Goal: Task Accomplishment & Management: Complete application form

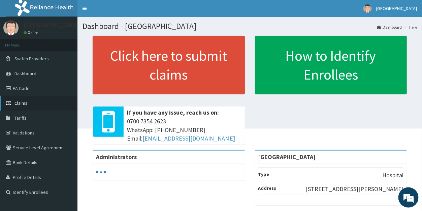
click at [24, 101] on span "Claims" at bounding box center [20, 103] width 13 height 6
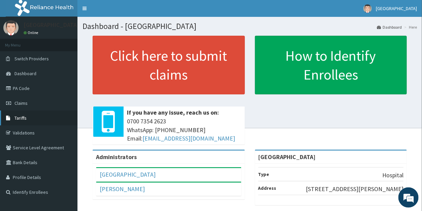
click at [19, 115] on link "Tariffs" at bounding box center [39, 118] width 78 height 15
click at [22, 102] on span "Claims" at bounding box center [20, 103] width 13 height 6
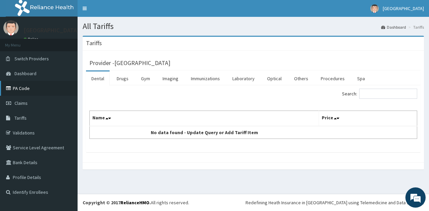
click at [22, 85] on link "PA Code" at bounding box center [39, 88] width 78 height 15
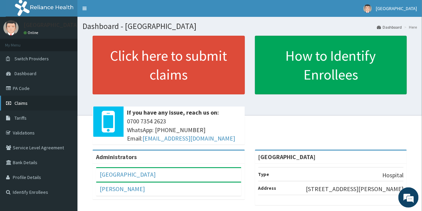
click at [22, 103] on span "Claims" at bounding box center [20, 103] width 13 height 6
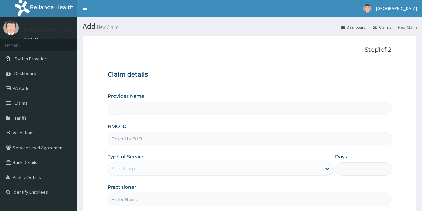
scroll to position [18, 0]
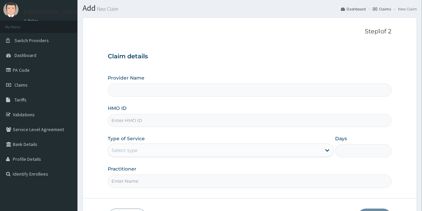
click at [143, 118] on input "HMO ID" at bounding box center [250, 120] width 284 height 13
type input "[GEOGRAPHIC_DATA]"
click at [146, 134] on div "Provider Name Duro Soleye Hospital HMO ID CAK/ Type of Service Select type Days…" at bounding box center [250, 130] width 284 height 113
click at [152, 123] on input "CAK/" at bounding box center [250, 120] width 284 height 13
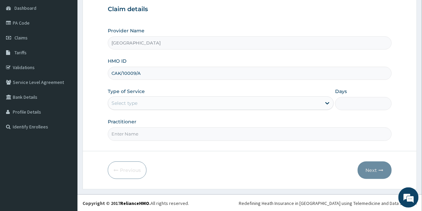
type input "CAK/10009/A"
click at [149, 106] on div "Select type" at bounding box center [214, 103] width 213 height 11
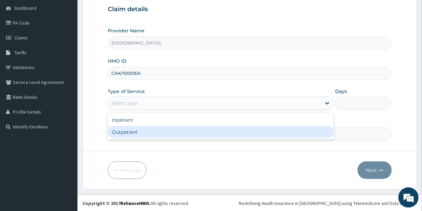
click at [143, 129] on div "Outpatient" at bounding box center [221, 132] width 226 height 12
type input "1"
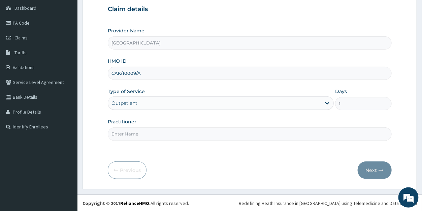
click at [143, 135] on input "Practitioner" at bounding box center [250, 133] width 284 height 13
type input "DR LAYEFA"
click at [370, 166] on button "Next" at bounding box center [375, 170] width 34 height 18
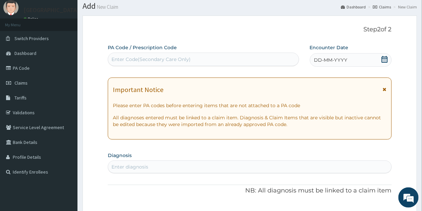
scroll to position [16, 0]
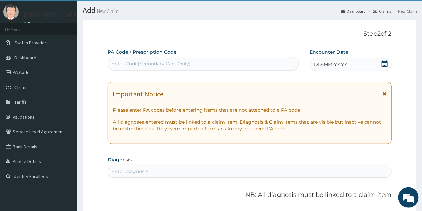
click at [385, 63] on icon at bounding box center [385, 63] width 7 height 7
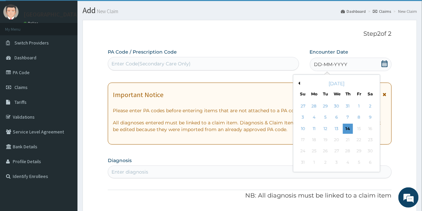
click at [300, 83] on button "Previous Month" at bounding box center [298, 83] width 3 height 3
click at [338, 105] on div "2" at bounding box center [337, 106] width 10 height 10
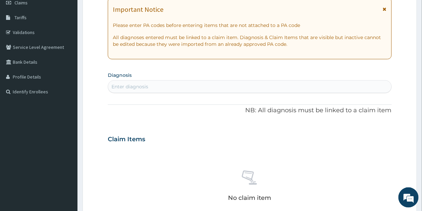
scroll to position [108, 0]
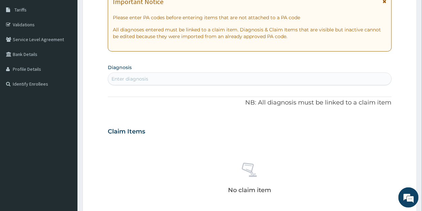
click at [153, 77] on div "Enter diagnosis" at bounding box center [249, 78] width 283 height 11
type input "PLASMODI"
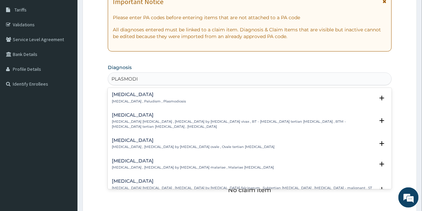
click at [148, 179] on h4 "Falciparum malaria" at bounding box center [243, 181] width 263 height 5
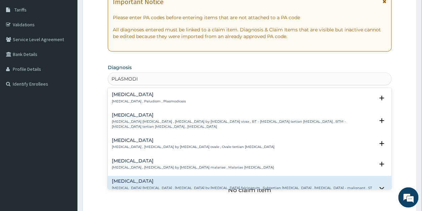
scroll to position [91, 0]
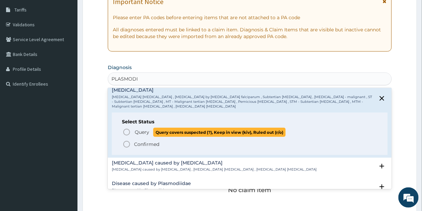
click at [142, 130] on span "Query" at bounding box center [142, 132] width 14 height 7
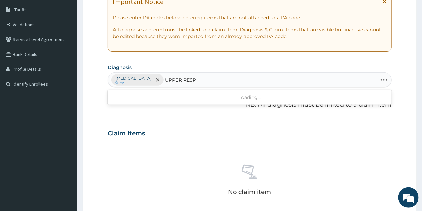
type input "UPPER RESPI"
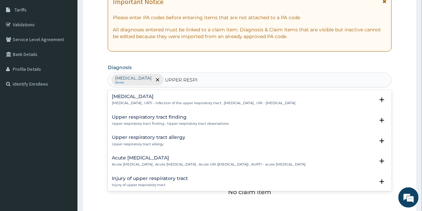
click at [173, 98] on h4 "Upper respiratory infection" at bounding box center [204, 96] width 184 height 5
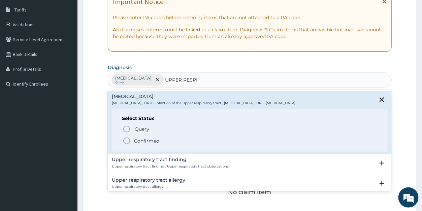
click at [144, 140] on p "Confirmed" at bounding box center [146, 141] width 25 height 7
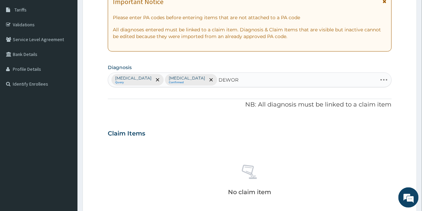
type input "DEWORM"
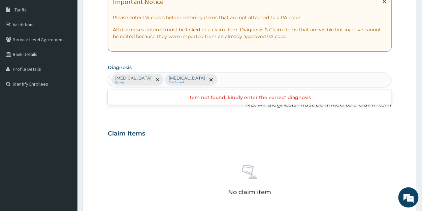
drag, startPoint x: 265, startPoint y: 79, endPoint x: 249, endPoint y: 78, distance: 15.5
click at [249, 78] on div "Falciparum malaria Query Upper respiratory infection Confirmed" at bounding box center [249, 80] width 283 height 14
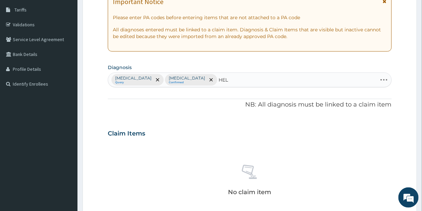
type input "HELM"
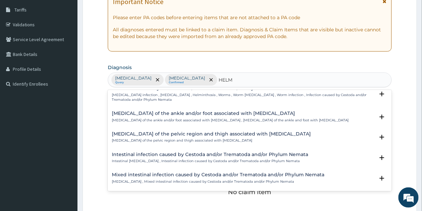
scroll to position [0, 0]
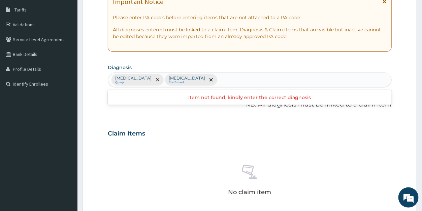
click at [253, 78] on div "Falciparum malaria Query Upper respiratory infection Confirmed" at bounding box center [249, 80] width 283 height 14
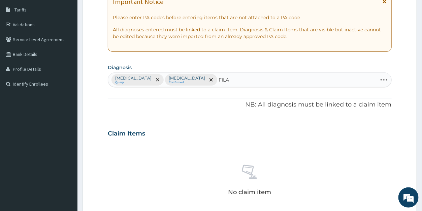
type input "FILAR"
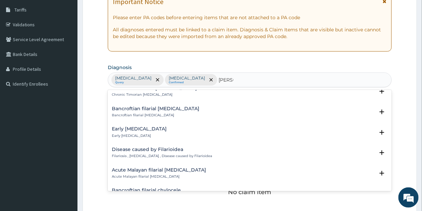
scroll to position [418, 0]
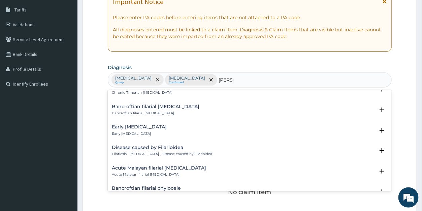
click at [136, 145] on div "Disease caused by Filarioidea Filariosis , Filariasis , Disease caused by Filar…" at bounding box center [162, 151] width 100 height 12
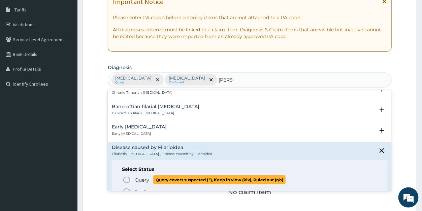
click at [142, 177] on span "Query" at bounding box center [142, 180] width 14 height 7
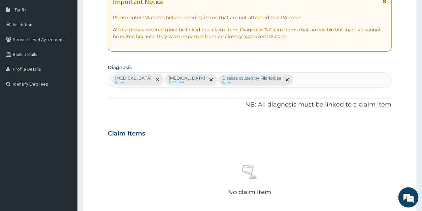
scroll to position [274, 0]
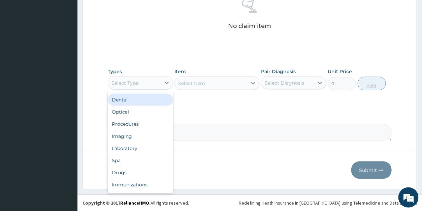
click at [148, 86] on div "Select Type" at bounding box center [134, 83] width 53 height 11
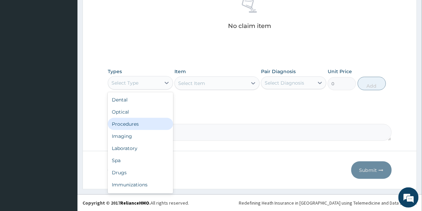
click at [138, 124] on div "Procedures" at bounding box center [140, 124] width 65 height 12
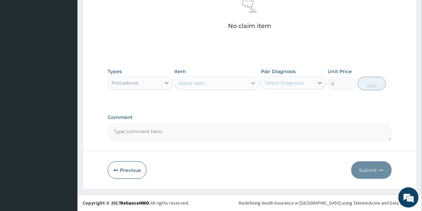
click at [253, 84] on icon at bounding box center [253, 83] width 7 height 7
type input "G"
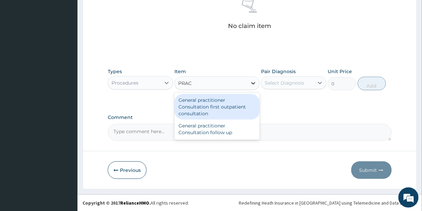
type input "PRACT"
click at [233, 109] on div "General practitioner Consultation first outpatient consultation" at bounding box center [217, 107] width 85 height 26
type input "3547.5"
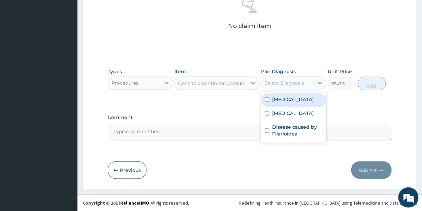
click at [282, 81] on div "Select Diagnosis" at bounding box center [284, 83] width 39 height 7
click at [284, 99] on label "Falciparum malaria" at bounding box center [293, 99] width 42 height 7
checkbox input "true"
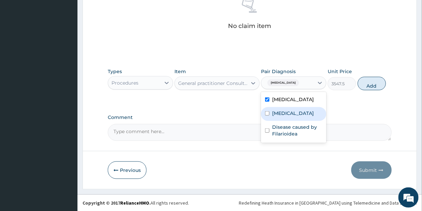
click at [283, 114] on label "Upper respiratory infection" at bounding box center [293, 113] width 42 height 7
checkbox input "true"
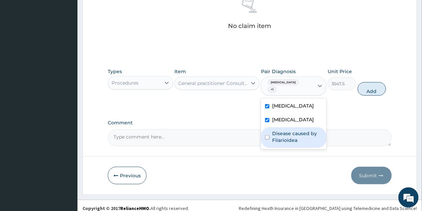
click at [287, 138] on label "Disease caused by Filarioidea" at bounding box center [297, 136] width 50 height 13
checkbox input "true"
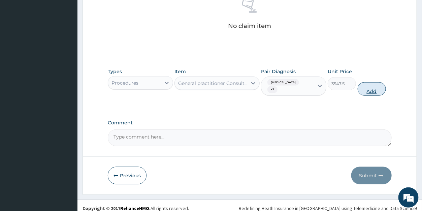
click at [369, 87] on button "Add" at bounding box center [372, 88] width 28 height 13
type input "0"
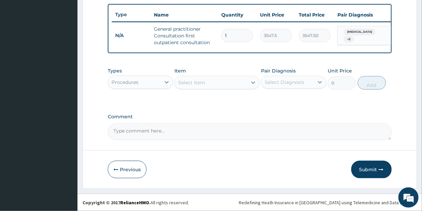
scroll to position [252, 0]
click at [130, 82] on div "Procedures" at bounding box center [125, 82] width 27 height 7
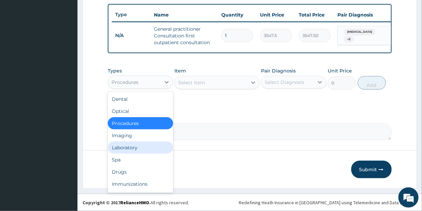
drag, startPoint x: 132, startPoint y: 148, endPoint x: 139, endPoint y: 144, distance: 8.2
click at [133, 148] on div "Laboratory" at bounding box center [140, 148] width 65 height 12
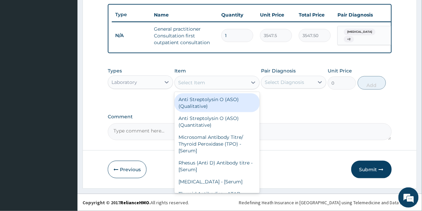
click at [252, 84] on icon at bounding box center [253, 82] width 7 height 7
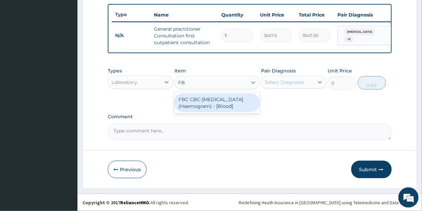
type input "FBC"
click at [228, 107] on div "FBC CBC-Complete Blood Count (Haemogram) - [Blood]" at bounding box center [217, 102] width 85 height 19
type input "4300"
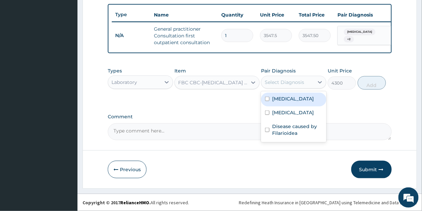
click at [275, 79] on div "Select Diagnosis" at bounding box center [288, 82] width 53 height 11
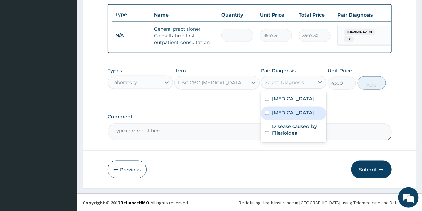
click at [291, 112] on label "Upper respiratory infection" at bounding box center [293, 112] width 42 height 7
checkbox input "true"
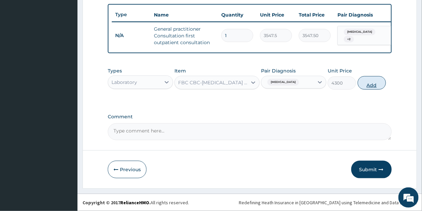
click at [369, 84] on button "Add" at bounding box center [372, 82] width 28 height 13
type input "0"
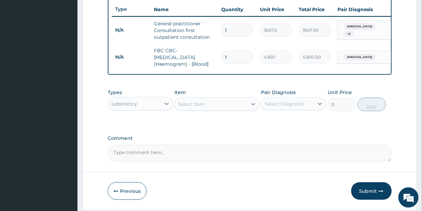
click at [216, 110] on div "Select Item" at bounding box center [211, 104] width 72 height 11
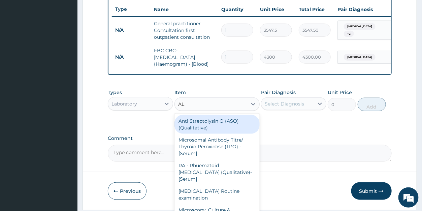
type input "A"
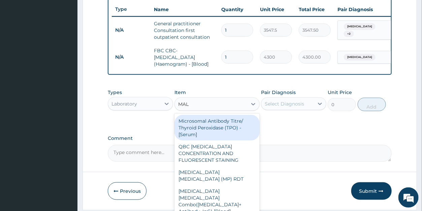
type input "MALA"
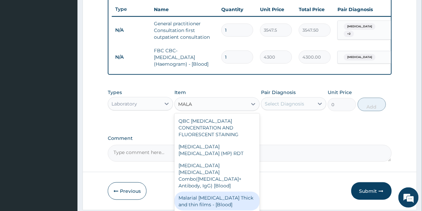
click at [234, 192] on div "Malarial Parasite Thick and thin films - [Blood]" at bounding box center [217, 201] width 85 height 19
type input "1612.5"
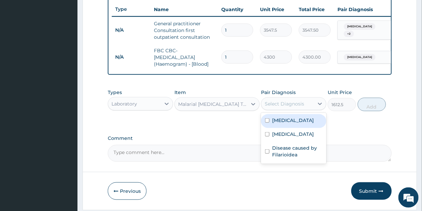
click at [282, 107] on div "Select Diagnosis" at bounding box center [284, 103] width 39 height 7
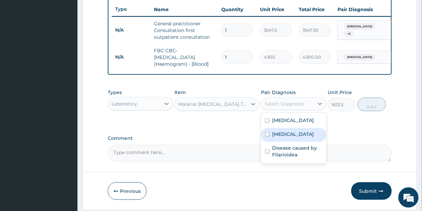
click at [284, 138] on label "Upper respiratory infection" at bounding box center [293, 134] width 42 height 7
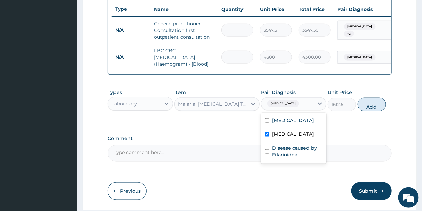
click at [280, 138] on label "Upper respiratory infection" at bounding box center [293, 134] width 42 height 7
checkbox input "false"
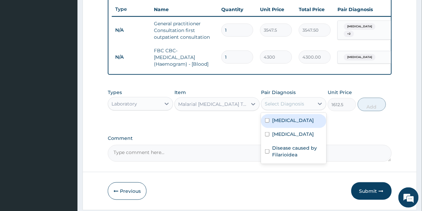
click at [286, 124] on label "Falciparum malaria" at bounding box center [293, 120] width 42 height 7
checkbox input "true"
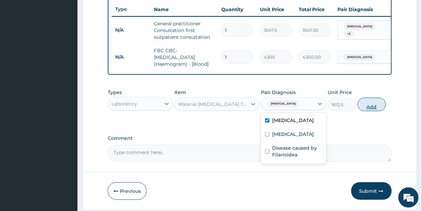
click at [371, 111] on button "Add" at bounding box center [372, 104] width 28 height 13
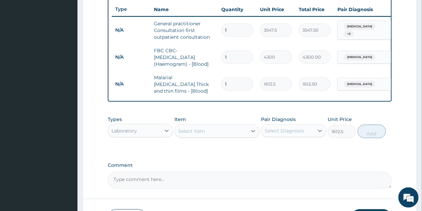
type input "0"
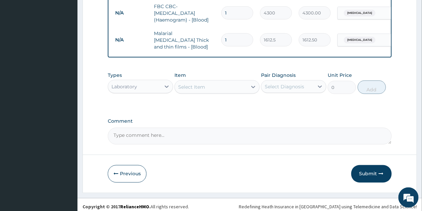
scroll to position [302, 0]
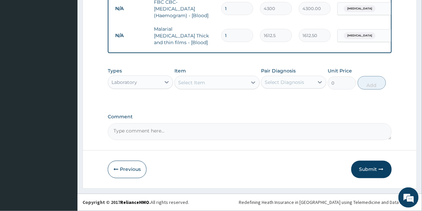
click at [133, 83] on div "Laboratory" at bounding box center [125, 82] width 26 height 7
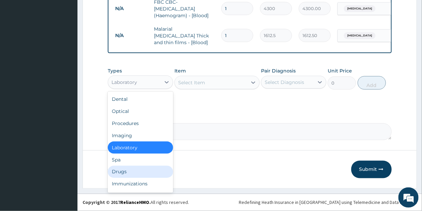
click at [134, 170] on div "Drugs" at bounding box center [140, 172] width 65 height 12
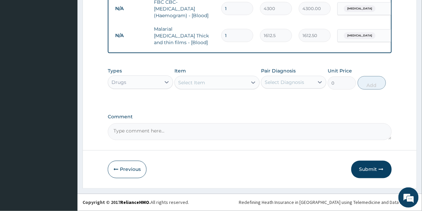
click at [249, 82] on div at bounding box center [253, 83] width 12 height 12
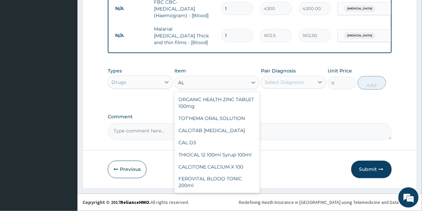
type input "A"
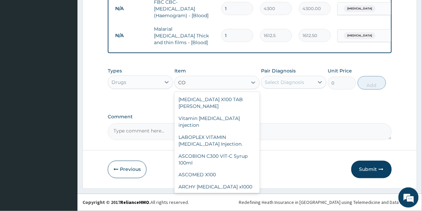
type input "C"
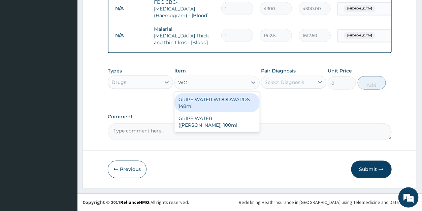
type input "W"
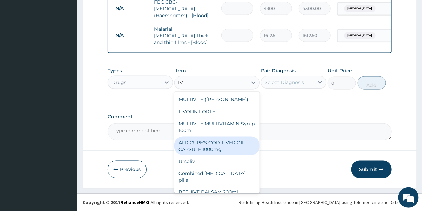
type input "I"
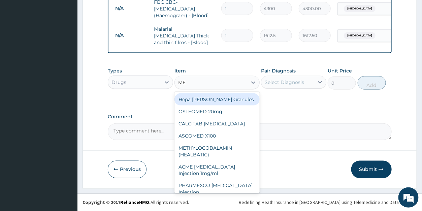
type input "MEC"
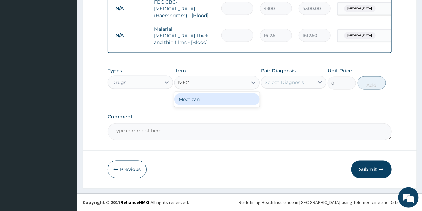
click at [243, 101] on div "Mectizan" at bounding box center [217, 99] width 85 height 12
type input "118.25"
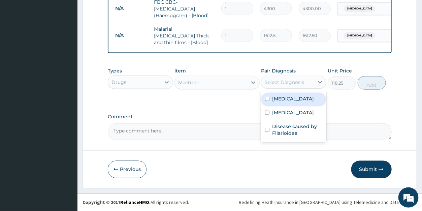
click at [287, 79] on div "Select Diagnosis" at bounding box center [284, 82] width 39 height 7
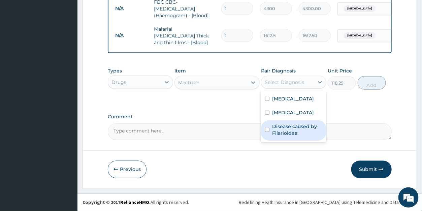
click at [292, 136] on label "Disease caused by Filarioidea" at bounding box center [297, 129] width 50 height 13
checkbox input "true"
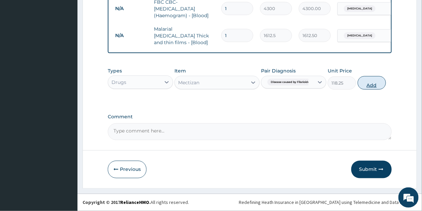
click at [365, 82] on button "Add" at bounding box center [372, 82] width 28 height 13
type input "0"
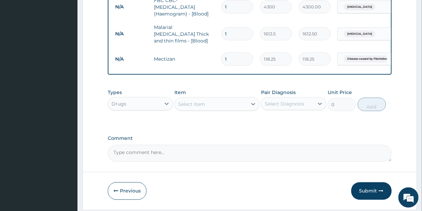
drag, startPoint x: 231, startPoint y: 55, endPoint x: 238, endPoint y: 55, distance: 7.4
click at [222, 55] on input "1" at bounding box center [237, 59] width 32 height 13
type input "8"
type input "946.00"
type input "88"
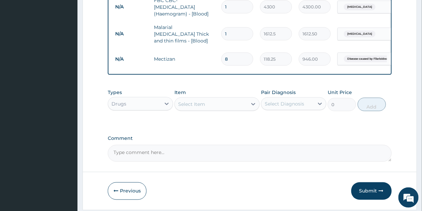
type input "10406.00"
type input "8"
type input "946.00"
type input "8"
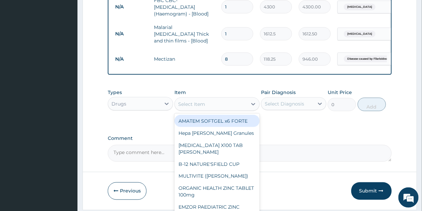
click at [202, 105] on div "Select Item" at bounding box center [191, 104] width 27 height 7
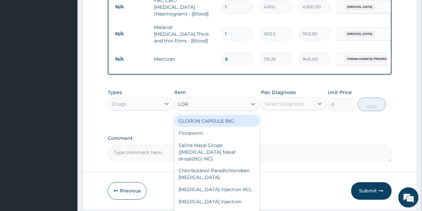
type input "LORA"
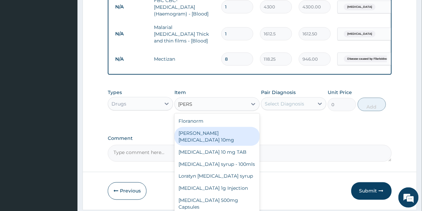
drag, startPoint x: 214, startPoint y: 135, endPoint x: 239, endPoint y: 129, distance: 25.4
click at [215, 135] on div "[PERSON_NAME][MEDICAL_DATA] 10mg" at bounding box center [217, 136] width 85 height 19
type input "88.6875"
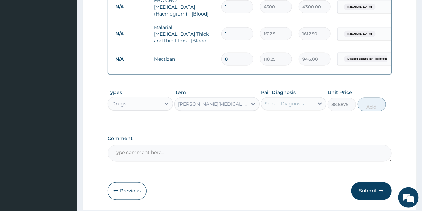
click at [286, 107] on div "Select Diagnosis" at bounding box center [284, 103] width 39 height 7
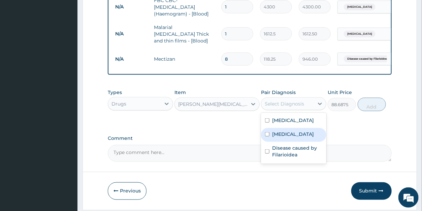
drag, startPoint x: 286, startPoint y: 140, endPoint x: 292, endPoint y: 138, distance: 6.1
click at [287, 138] on label "Upper respiratory infection" at bounding box center [293, 134] width 42 height 7
checkbox input "true"
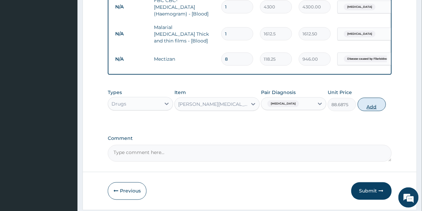
click at [371, 108] on button "Add" at bounding box center [372, 104] width 28 height 13
type input "0"
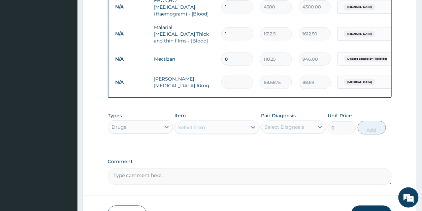
drag, startPoint x: 227, startPoint y: 78, endPoint x: 223, endPoint y: 78, distance: 4.4
click at [223, 78] on input "1" at bounding box center [237, 82] width 32 height 13
type input "5"
type input "443.44"
type input "5"
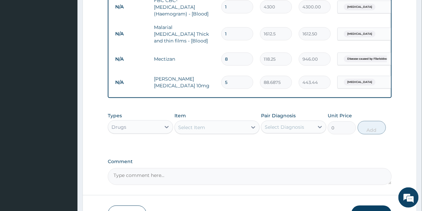
click at [220, 132] on div "Select Item" at bounding box center [211, 127] width 72 height 11
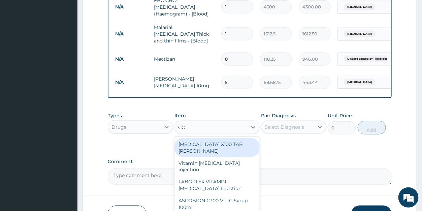
type input "COU"
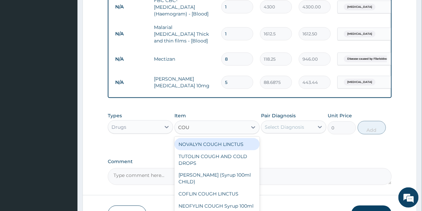
click at [203, 147] on div "NOVALYN COUGH LINCTUS" at bounding box center [217, 144] width 85 height 12
type input "1419"
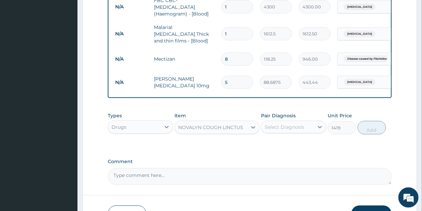
click at [292, 127] on div "Select Diagnosis" at bounding box center [284, 127] width 39 height 7
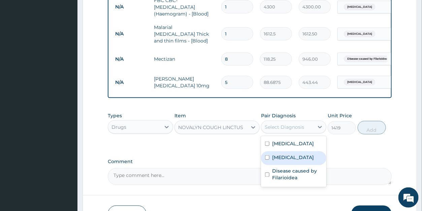
click at [300, 161] on label "Upper respiratory infection" at bounding box center [293, 157] width 42 height 7
checkbox input "true"
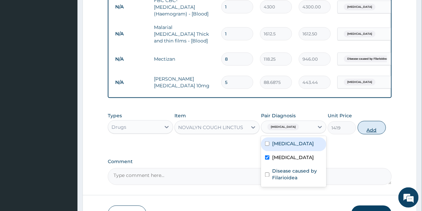
click at [371, 130] on button "Add" at bounding box center [372, 127] width 28 height 13
type input "0"
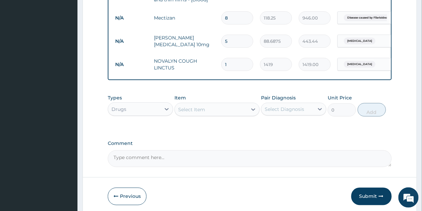
scroll to position [345, 0]
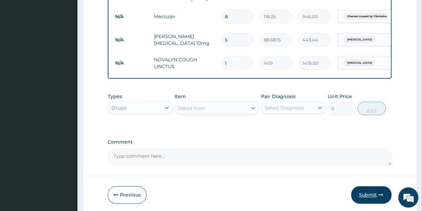
click at [369, 194] on button "Submit" at bounding box center [372, 195] width 40 height 18
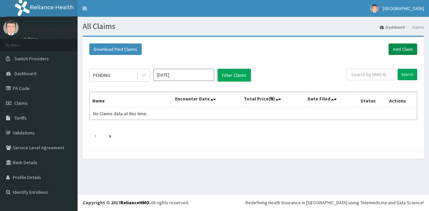
click at [395, 49] on link "Add Claim" at bounding box center [402, 48] width 29 height 11
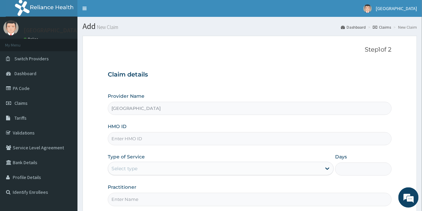
type input "[GEOGRAPHIC_DATA]"
click at [144, 138] on input "HMO ID" at bounding box center [250, 138] width 284 height 13
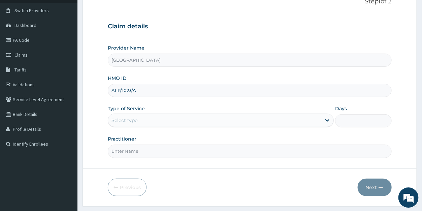
scroll to position [65, 0]
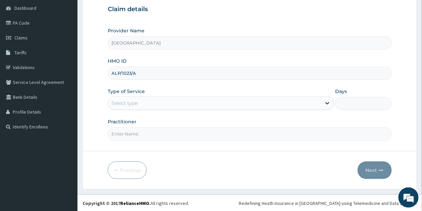
type input "ALP/1023/A"
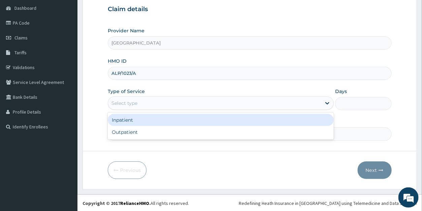
click at [135, 101] on div "Select type" at bounding box center [125, 103] width 26 height 7
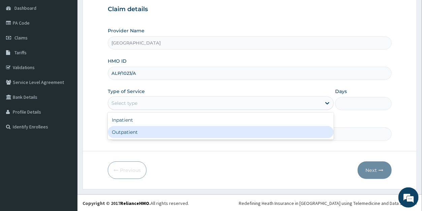
click at [142, 131] on div "Outpatient" at bounding box center [221, 132] width 226 height 12
type input "1"
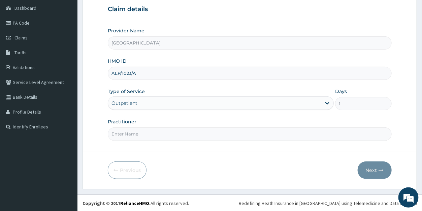
click at [142, 131] on input "Practitioner" at bounding box center [250, 133] width 284 height 13
type input "[PERSON_NAME]"
click at [368, 169] on button "Next" at bounding box center [375, 170] width 34 height 18
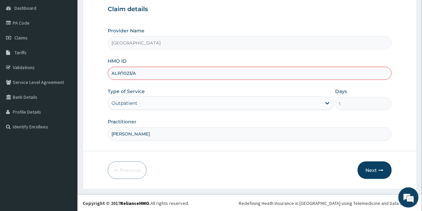
click at [131, 72] on input "ALP/1023/A" at bounding box center [250, 73] width 284 height 13
type input "ALP/10230/A"
click at [374, 170] on button "Next" at bounding box center [375, 170] width 34 height 18
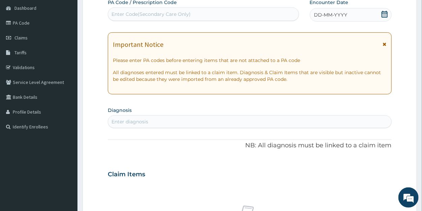
scroll to position [0, 0]
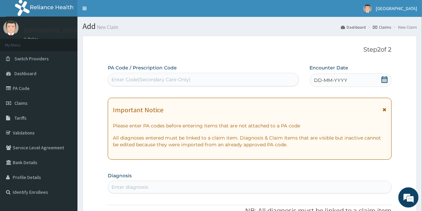
click at [387, 81] on icon at bounding box center [385, 79] width 7 height 7
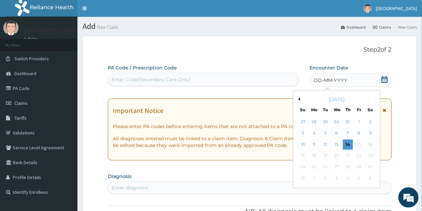
click at [298, 98] on button "Previous Month" at bounding box center [298, 98] width 3 height 3
click at [323, 144] on div "15" at bounding box center [326, 145] width 10 height 10
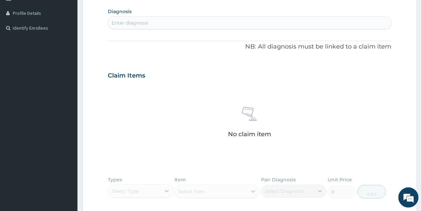
scroll to position [148, 0]
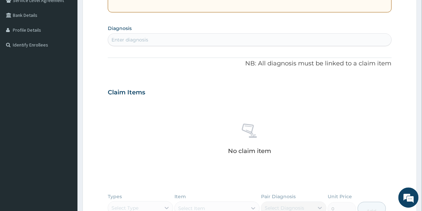
click at [198, 38] on div "Enter diagnosis" at bounding box center [249, 39] width 283 height 11
type input "INJURY"
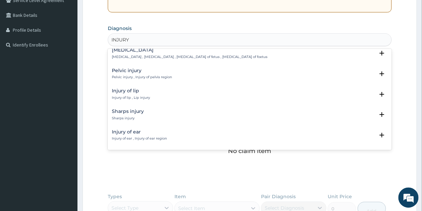
scroll to position [546, 0]
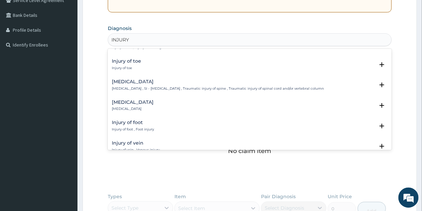
click at [141, 124] on h4 "Injury of foot" at bounding box center [133, 122] width 42 height 5
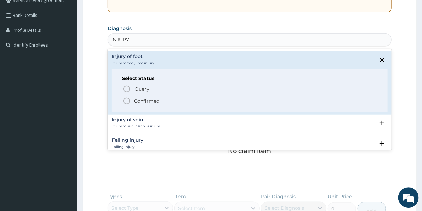
scroll to position [638, 0]
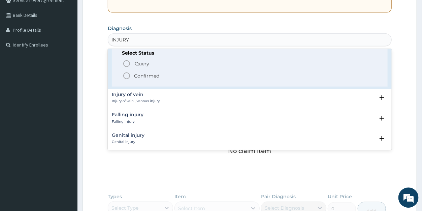
click at [146, 73] on p "Confirmed" at bounding box center [146, 75] width 25 height 7
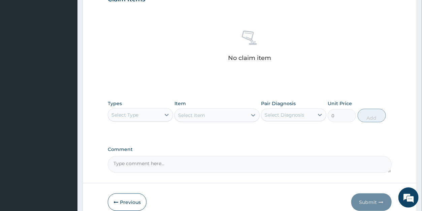
scroll to position [274, 0]
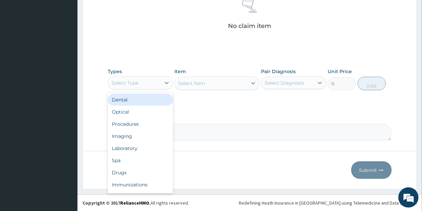
click at [151, 83] on div "Select Type" at bounding box center [134, 83] width 53 height 11
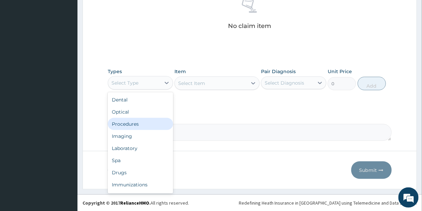
click at [136, 122] on div "Procedures" at bounding box center [140, 124] width 65 height 12
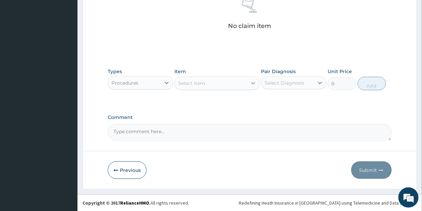
click at [252, 83] on icon at bounding box center [253, 83] width 4 height 2
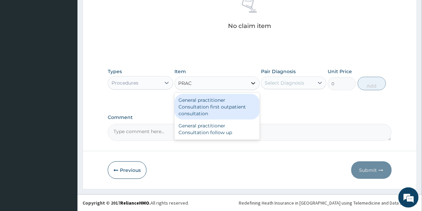
type input "PRACT"
drag, startPoint x: 230, startPoint y: 109, endPoint x: 244, endPoint y: 104, distance: 14.2
click at [231, 109] on div "General practitioner Consultation first outpatient consultation" at bounding box center [217, 107] width 85 height 26
type input "3547.5"
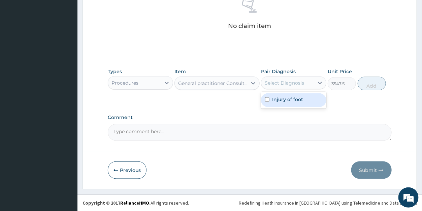
click at [288, 83] on div "Select Diagnosis" at bounding box center [284, 83] width 39 height 7
drag, startPoint x: 295, startPoint y: 101, endPoint x: 301, endPoint y: 100, distance: 6.9
click at [295, 101] on label "Injury of foot" at bounding box center [287, 99] width 31 height 7
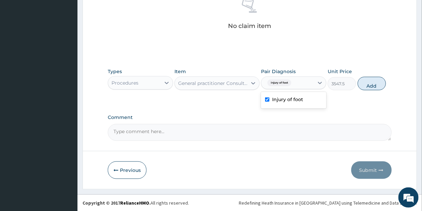
checkbox input "true"
click at [370, 82] on button "Add" at bounding box center [372, 83] width 28 height 13
type input "0"
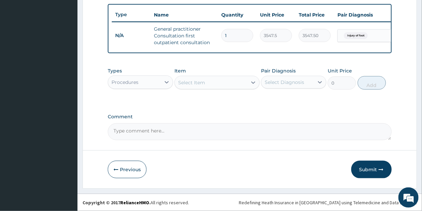
scroll to position [252, 0]
click at [254, 85] on icon at bounding box center [253, 82] width 7 height 7
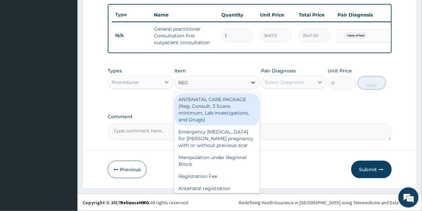
type input "REGI"
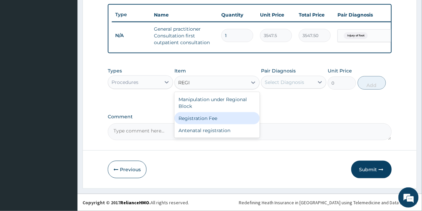
drag, startPoint x: 234, startPoint y: 120, endPoint x: 244, endPoint y: 113, distance: 12.5
click at [235, 119] on div "Registration Fee" at bounding box center [217, 118] width 85 height 12
type input "2150"
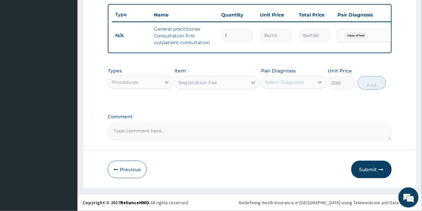
click at [279, 84] on div "Select Diagnosis" at bounding box center [284, 82] width 39 height 7
click at [281, 99] on label "Injury of foot" at bounding box center [287, 98] width 31 height 7
checkbox input "true"
click at [367, 83] on button "Add" at bounding box center [372, 82] width 28 height 13
type input "0"
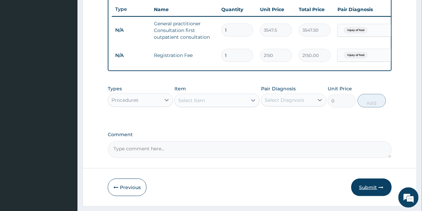
click at [367, 194] on button "Submit" at bounding box center [372, 188] width 40 height 18
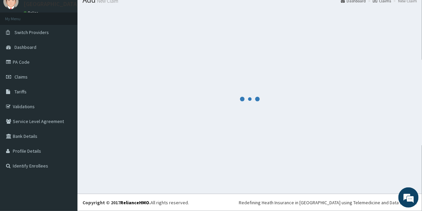
scroll to position [26, 0]
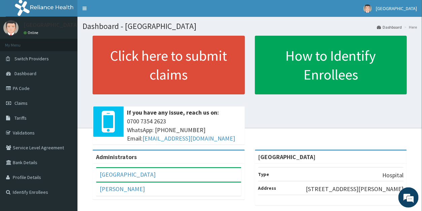
drag, startPoint x: 25, startPoint y: 102, endPoint x: 78, endPoint y: 27, distance: 92.1
click at [25, 102] on span "Claims" at bounding box center [20, 103] width 13 height 6
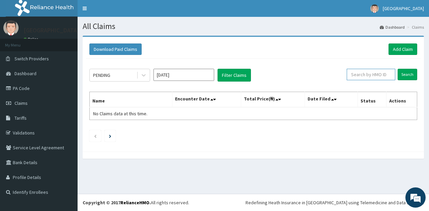
click at [372, 78] on input "text" at bounding box center [370, 74] width 49 height 11
drag, startPoint x: 406, startPoint y: 77, endPoint x: 396, endPoint y: 65, distance: 15.5
click at [406, 77] on input "Search" at bounding box center [407, 74] width 20 height 11
drag, startPoint x: 375, startPoint y: 75, endPoint x: 342, endPoint y: 72, distance: 33.8
click at [342, 72] on input "ALP/10230/A" at bounding box center [359, 74] width 43 height 11
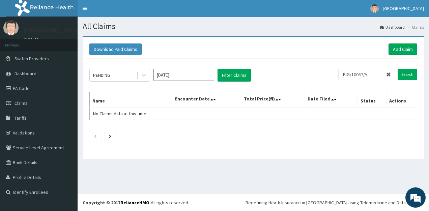
type input "BIG/10057/A"
click at [406, 72] on input "Search" at bounding box center [407, 74] width 20 height 11
click at [404, 47] on link "Add Claim" at bounding box center [402, 48] width 29 height 11
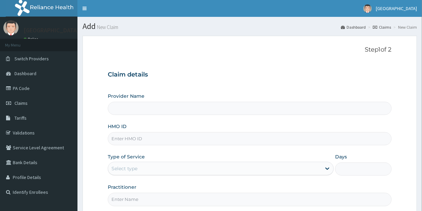
click at [170, 136] on input "HMO ID" at bounding box center [250, 138] width 284 height 13
type input "BIG/10057/A"
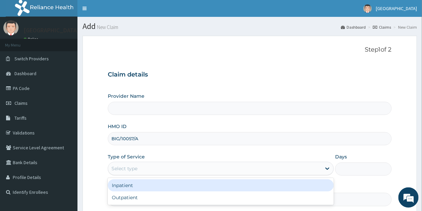
click at [136, 169] on div "Select type" at bounding box center [125, 168] width 26 height 7
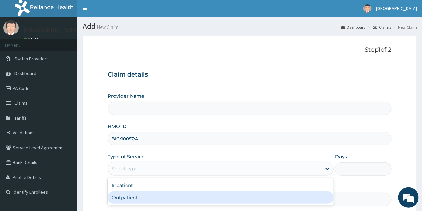
click at [138, 195] on div "Outpatient" at bounding box center [221, 197] width 226 height 12
type input "1"
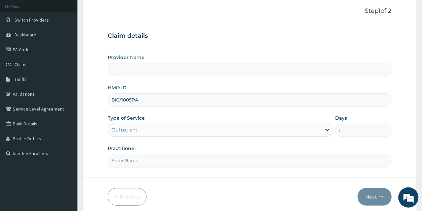
scroll to position [65, 0]
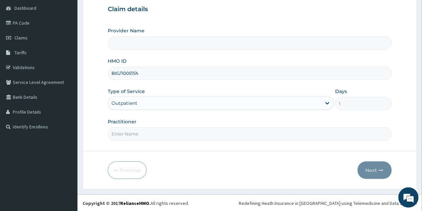
click at [146, 132] on input "Practitioner" at bounding box center [250, 133] width 284 height 13
type input "Duro Soleye Hospital"
click at [146, 134] on input "Practitioner" at bounding box center [250, 133] width 284 height 13
type input "DR LAYEFA"
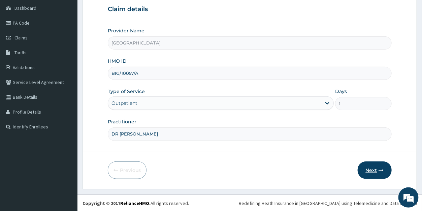
click at [374, 169] on button "Next" at bounding box center [375, 170] width 34 height 18
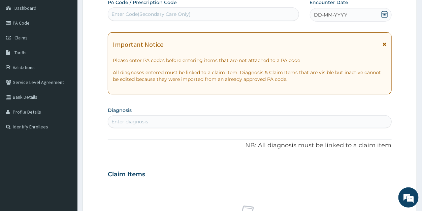
click at [385, 14] on icon at bounding box center [385, 14] width 7 height 7
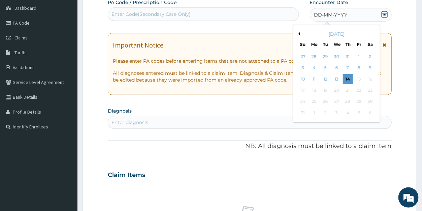
click at [300, 33] on button "Previous Month" at bounding box center [298, 33] width 3 height 3
click at [337, 56] on div "2" at bounding box center [337, 57] width 10 height 10
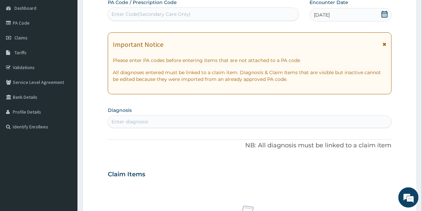
click at [148, 122] on div "Enter diagnosis" at bounding box center [130, 121] width 37 height 7
type input "PLASMOD"
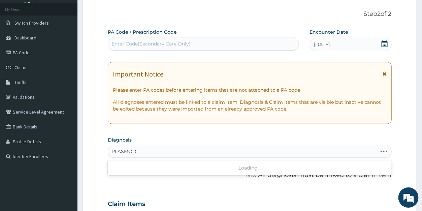
scroll to position [43, 0]
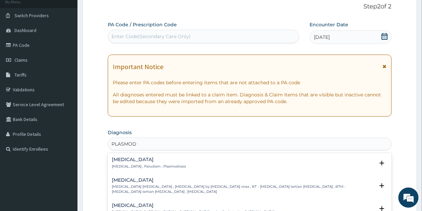
click at [120, 162] on h4 "Malaria" at bounding box center [149, 159] width 74 height 5
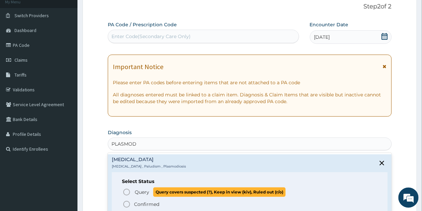
click at [143, 189] on span "Query" at bounding box center [142, 192] width 14 height 7
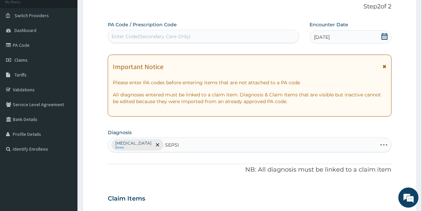
type input "SEPSIS"
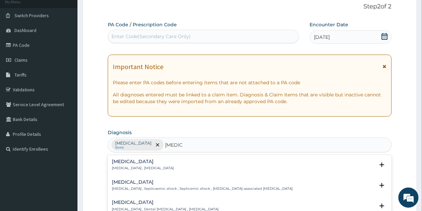
click at [128, 162] on h4 "Sepsis" at bounding box center [143, 161] width 62 height 5
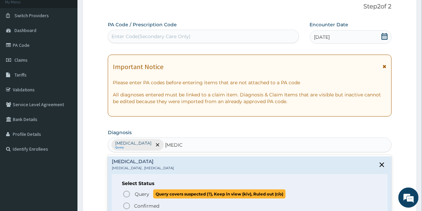
click at [145, 192] on span "Query" at bounding box center [142, 194] width 14 height 7
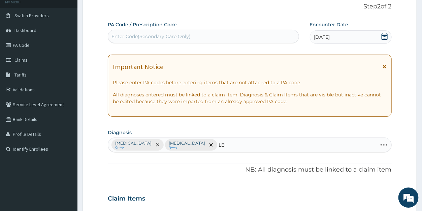
type input "LEIO"
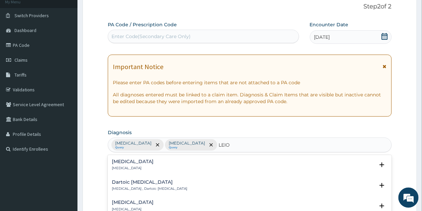
click at [122, 162] on h4 "Leiomyoma" at bounding box center [133, 161] width 42 height 5
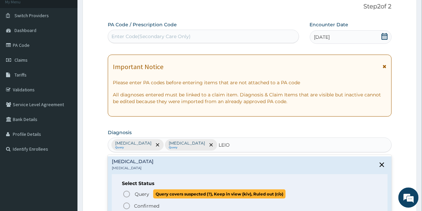
drag, startPoint x: 140, startPoint y: 192, endPoint x: 149, endPoint y: 187, distance: 10.8
click at [140, 192] on span "Query" at bounding box center [142, 194] width 14 height 7
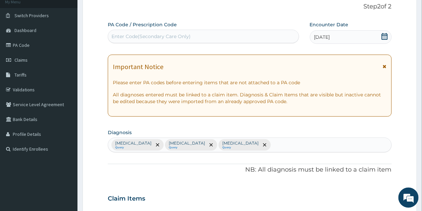
scroll to position [234, 0]
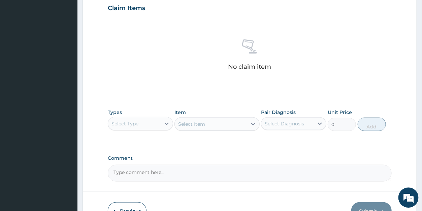
click at [143, 124] on div "Select Type" at bounding box center [134, 123] width 53 height 11
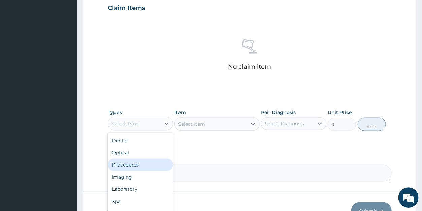
click at [140, 163] on div "Procedures" at bounding box center [140, 164] width 65 height 12
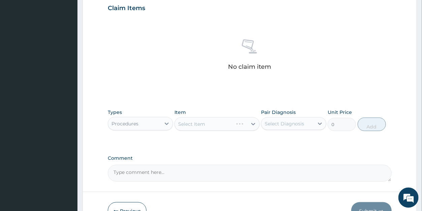
scroll to position [274, 0]
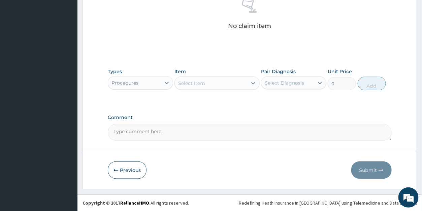
click at [216, 84] on div "Select Item" at bounding box center [211, 83] width 72 height 11
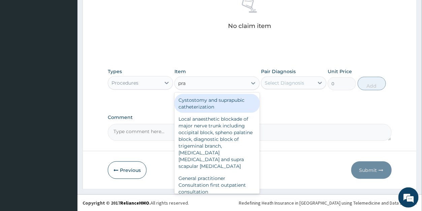
type input "prac"
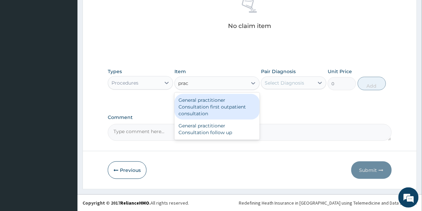
drag, startPoint x: 216, startPoint y: 104, endPoint x: 242, endPoint y: 99, distance: 26.6
click at [217, 104] on div "General practitioner Consultation first outpatient consultation" at bounding box center [217, 107] width 85 height 26
type input "3547.5"
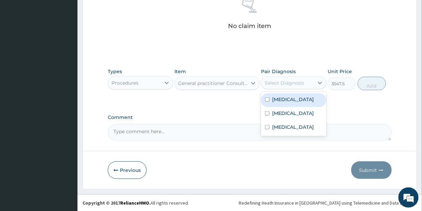
click at [290, 85] on div "Select Diagnosis" at bounding box center [284, 83] width 39 height 7
drag, startPoint x: 288, startPoint y: 100, endPoint x: 287, endPoint y: 106, distance: 5.8
click at [288, 101] on label "Malaria" at bounding box center [293, 99] width 42 height 7
checkbox input "true"
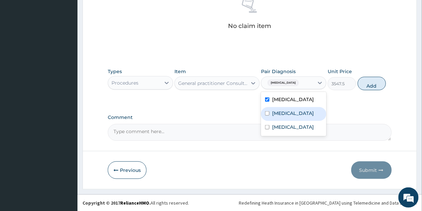
click at [285, 111] on label "Sepsis" at bounding box center [293, 113] width 42 height 7
checkbox input "true"
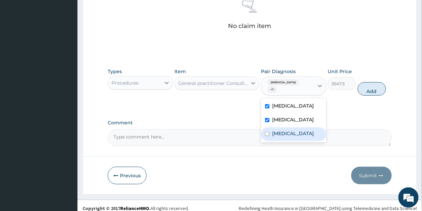
drag, startPoint x: 287, startPoint y: 126, endPoint x: 319, endPoint y: 110, distance: 35.6
click at [289, 130] on label "Leiomyoma" at bounding box center [293, 133] width 42 height 7
checkbox input "true"
click at [376, 85] on button "Add" at bounding box center [372, 88] width 28 height 13
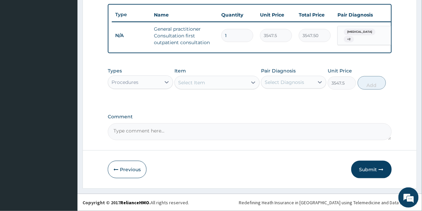
type input "0"
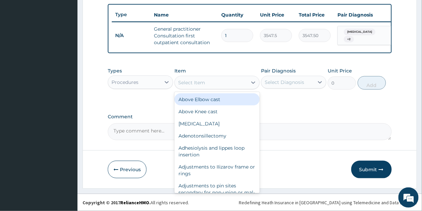
click at [214, 83] on div "Select Item" at bounding box center [211, 82] width 72 height 11
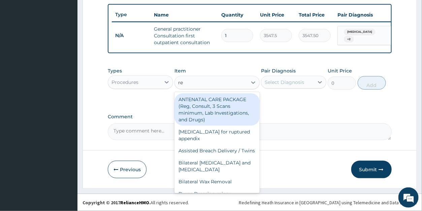
type input "reg"
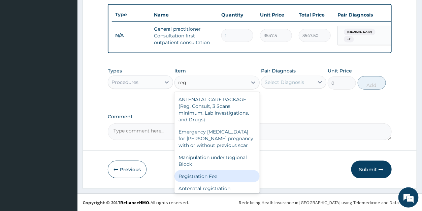
click at [211, 182] on div "Registration Fee" at bounding box center [217, 176] width 85 height 12
type input "2150"
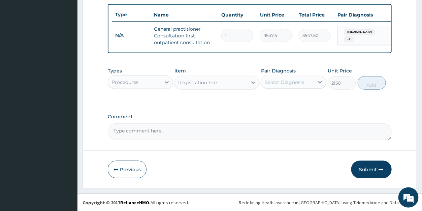
click at [273, 83] on div "Select Diagnosis" at bounding box center [284, 82] width 39 height 7
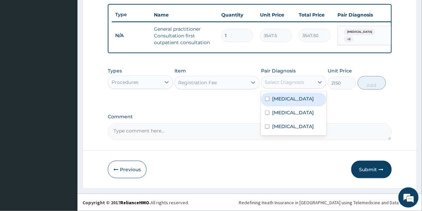
click at [283, 99] on label "Malaria" at bounding box center [293, 98] width 42 height 7
checkbox input "true"
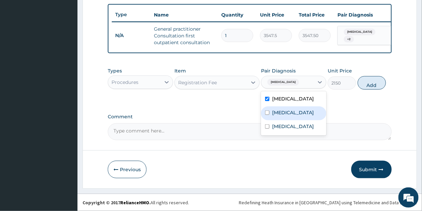
click at [285, 115] on label "Sepsis" at bounding box center [293, 112] width 42 height 7
checkbox input "true"
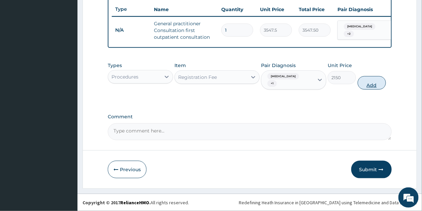
click at [370, 83] on button "Add" at bounding box center [372, 82] width 28 height 13
type input "0"
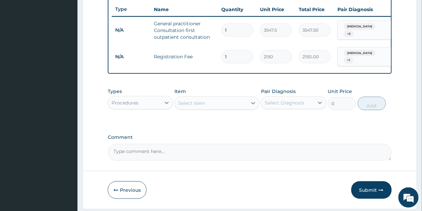
click at [131, 105] on div "Procedures" at bounding box center [125, 102] width 27 height 7
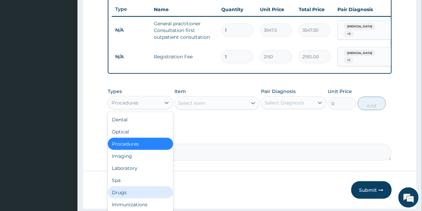
click at [124, 195] on div "Drugs" at bounding box center [140, 192] width 65 height 12
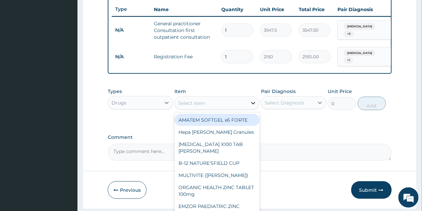
click at [254, 105] on icon at bounding box center [253, 103] width 7 height 7
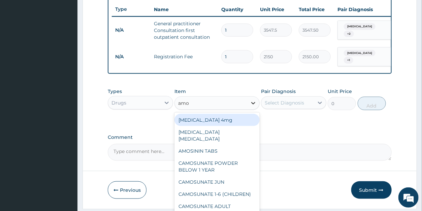
type input "amox"
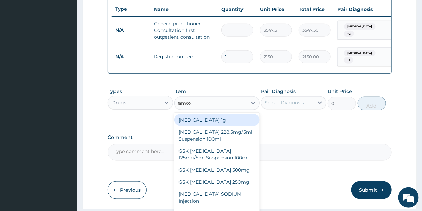
scroll to position [19, 0]
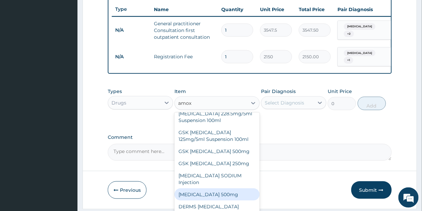
click at [214, 200] on div "AMOXICILLIN 500mg" at bounding box center [217, 194] width 85 height 12
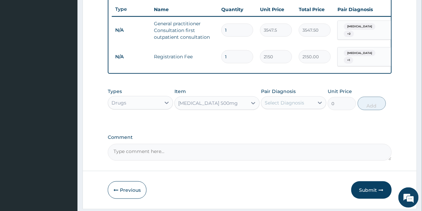
type input "70.95"
click at [290, 106] on div "Select Diagnosis" at bounding box center [284, 102] width 39 height 7
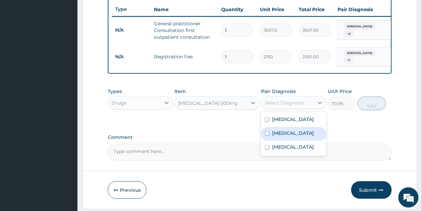
click at [283, 134] on label "Sepsis" at bounding box center [293, 133] width 42 height 7
checkbox input "true"
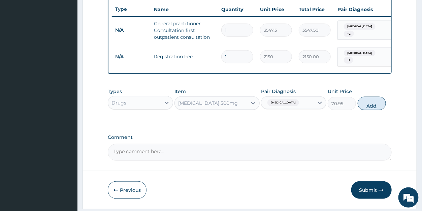
click at [373, 110] on button "Add" at bounding box center [372, 103] width 28 height 13
type input "0"
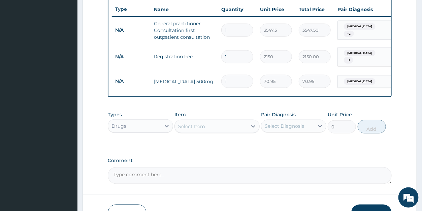
drag, startPoint x: 230, startPoint y: 79, endPoint x: 224, endPoint y: 79, distance: 5.7
click at [224, 79] on input "1" at bounding box center [237, 81] width 32 height 13
type input "2"
type input "141.90"
type input "21"
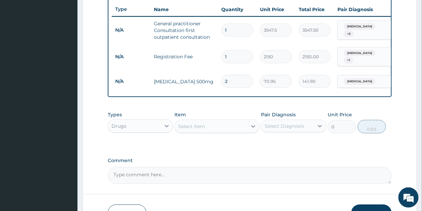
type input "1489.95"
type input "21"
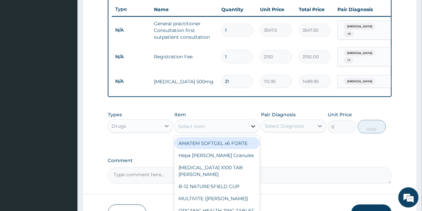
click at [253, 128] on icon at bounding box center [253, 126] width 4 height 2
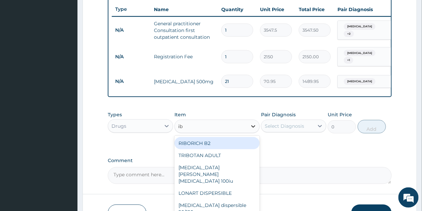
type input "ibu"
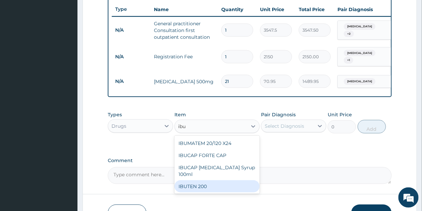
click at [214, 188] on div "IBUTEN 200" at bounding box center [217, 186] width 85 height 12
type input "82.775"
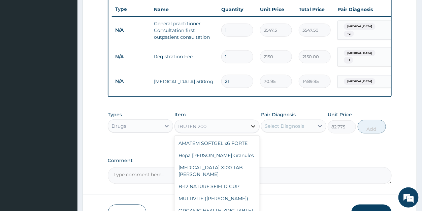
click at [249, 131] on div at bounding box center [253, 126] width 12 height 12
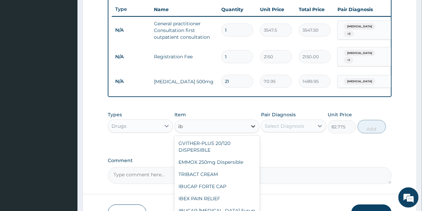
scroll to position [86, 0]
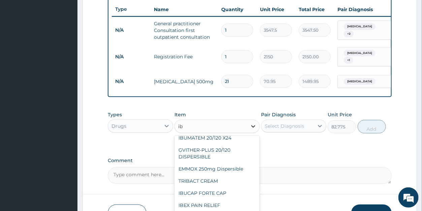
type input "ibu"
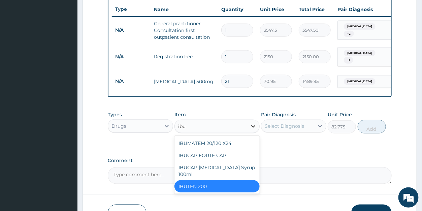
scroll to position [0, 0]
click at [203, 157] on div "IBUCAP FORTE CAP" at bounding box center [217, 155] width 85 height 12
type input "59.125"
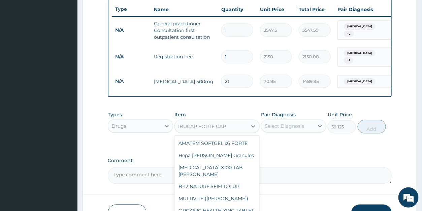
click at [211, 130] on div "IBUCAP FORTE CAP" at bounding box center [202, 126] width 48 height 7
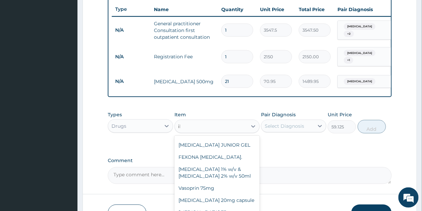
scroll to position [82, 0]
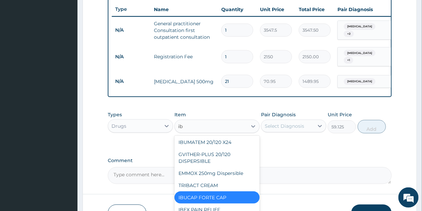
type input "ibu"
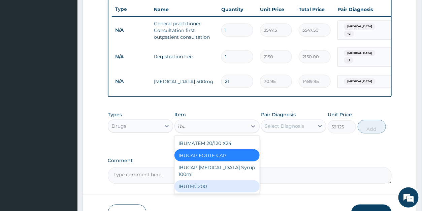
drag, startPoint x: 219, startPoint y: 192, endPoint x: 252, endPoint y: 176, distance: 36.3
click at [220, 191] on div "IBUTEN 200" at bounding box center [217, 186] width 85 height 12
type input "82.775"
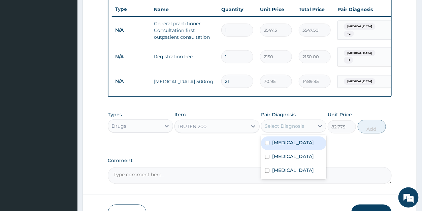
click at [294, 129] on div "Select Diagnosis" at bounding box center [284, 126] width 39 height 7
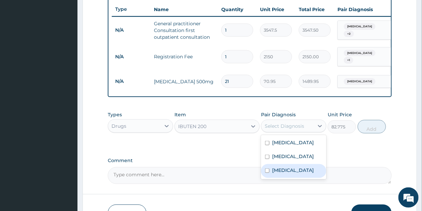
click at [294, 172] on label "Leiomyoma" at bounding box center [293, 170] width 42 height 7
checkbox input "true"
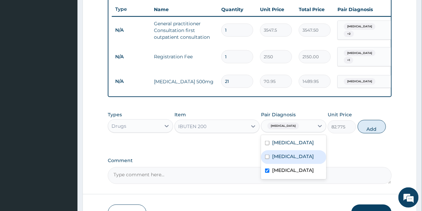
drag, startPoint x: 292, startPoint y: 159, endPoint x: 294, endPoint y: 153, distance: 6.1
click at [292, 157] on div "Sepsis" at bounding box center [293, 157] width 65 height 14
checkbox input "true"
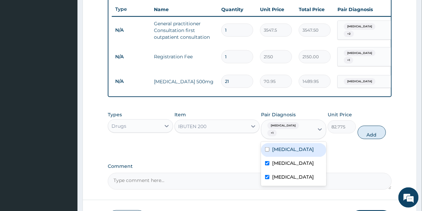
drag, startPoint x: 298, startPoint y: 145, endPoint x: 337, endPoint y: 140, distance: 40.1
click at [298, 144] on div "[MEDICAL_DATA]" at bounding box center [293, 150] width 65 height 14
checkbox input "true"
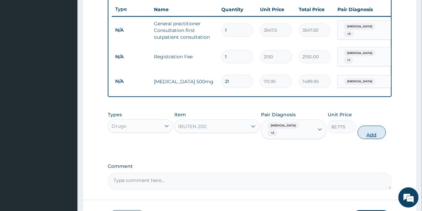
click at [377, 131] on button "Add" at bounding box center [372, 132] width 28 height 13
type input "0"
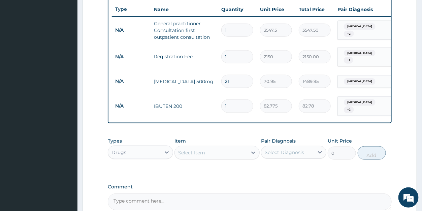
drag, startPoint x: 230, startPoint y: 102, endPoint x: 222, endPoint y: 101, distance: 8.2
click at [222, 101] on input "1" at bounding box center [237, 105] width 32 height 13
type input "2"
type input "165.55"
type input "20"
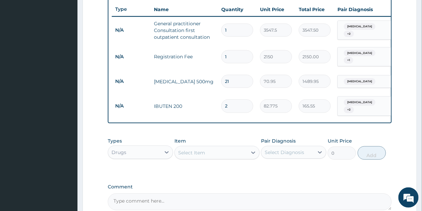
type input "1655.50"
type input "20"
click at [131, 151] on div "Drugs" at bounding box center [134, 152] width 53 height 11
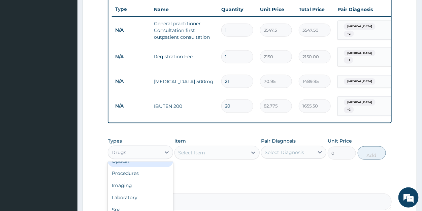
scroll to position [23, 0]
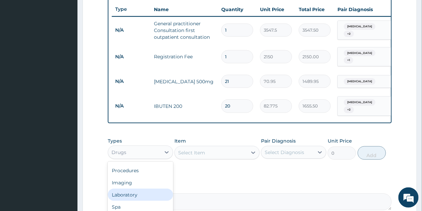
click at [125, 193] on div "Laboratory" at bounding box center [140, 195] width 65 height 12
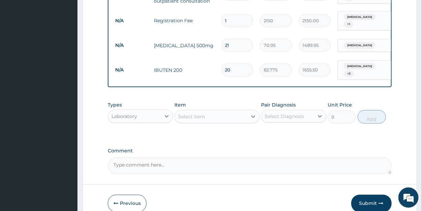
scroll to position [322, 0]
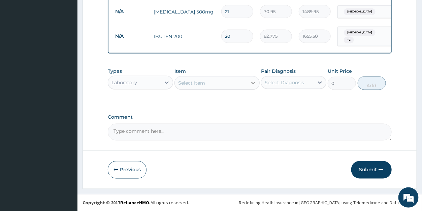
click at [252, 85] on icon at bounding box center [253, 83] width 7 height 7
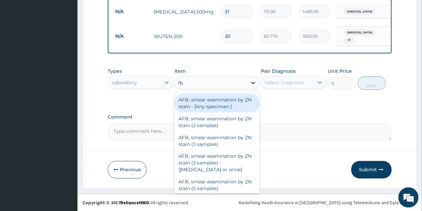
type input "fbc"
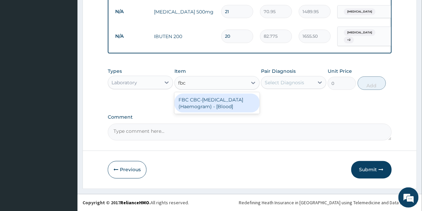
click at [210, 103] on div "FBC CBC-Complete Blood Count (Haemogram) - [Blood]" at bounding box center [217, 103] width 85 height 19
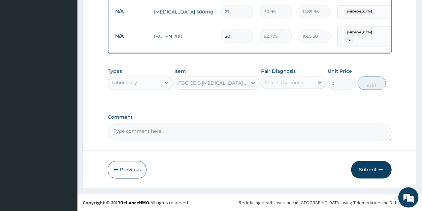
type input "4300"
click at [290, 83] on div "Select Diagnosis" at bounding box center [284, 82] width 39 height 7
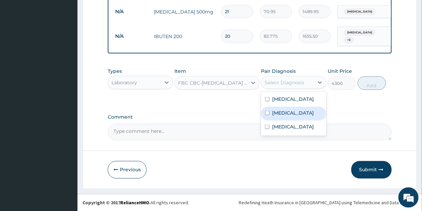
click at [290, 112] on div "Sepsis" at bounding box center [293, 114] width 65 height 14
checkbox input "true"
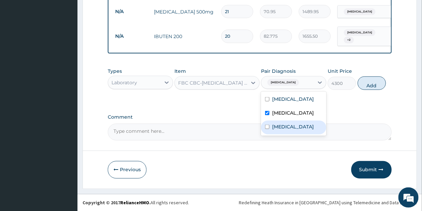
drag, startPoint x: 292, startPoint y: 124, endPoint x: 295, endPoint y: 119, distance: 5.3
click at [292, 124] on label "Leiomyoma" at bounding box center [293, 126] width 42 height 7
checkbox input "true"
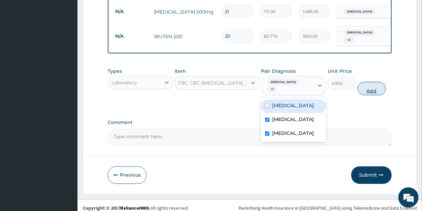
click at [367, 87] on button "Add" at bounding box center [372, 88] width 28 height 13
type input "0"
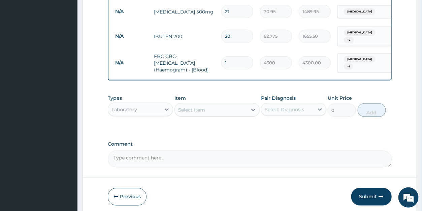
click at [202, 110] on div "Select Item" at bounding box center [191, 110] width 27 height 7
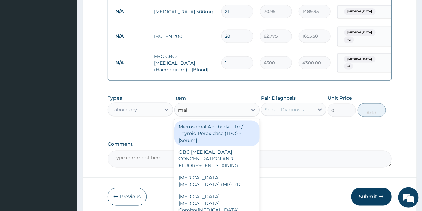
type input "mala"
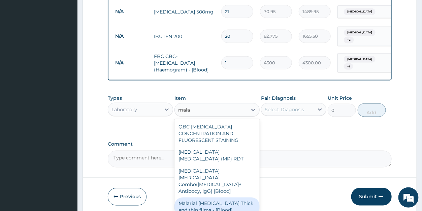
drag, startPoint x: 210, startPoint y: 188, endPoint x: 238, endPoint y: 151, distance: 46.5
click at [211, 198] on div "Malarial Parasite Thick and thin films - [Blood]" at bounding box center [217, 207] width 85 height 19
type input "1612.5"
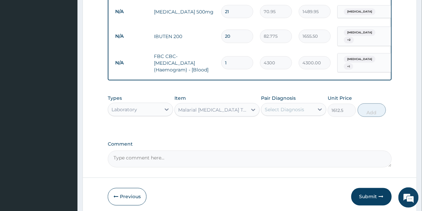
click at [275, 109] on div "Select Diagnosis" at bounding box center [284, 109] width 39 height 7
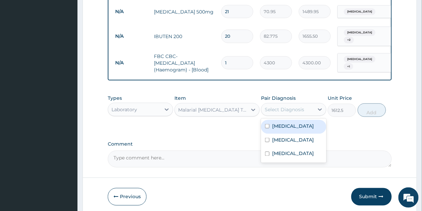
click at [282, 126] on label "Malaria" at bounding box center [293, 126] width 42 height 7
checkbox input "true"
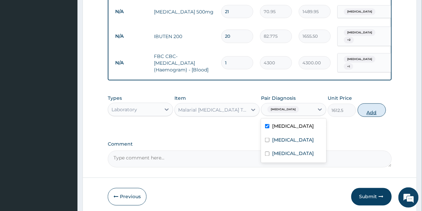
click at [370, 112] on button "Add" at bounding box center [372, 109] width 28 height 13
type input "0"
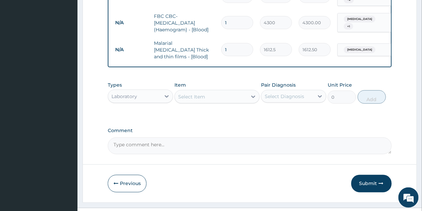
scroll to position [372, 0]
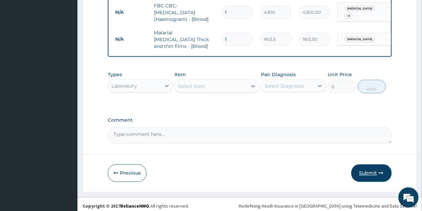
click at [369, 167] on button "Submit" at bounding box center [372, 173] width 40 height 18
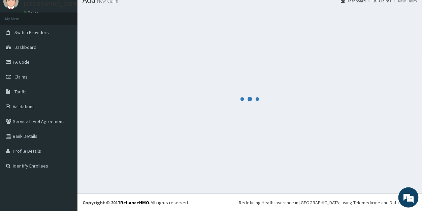
scroll to position [26, 0]
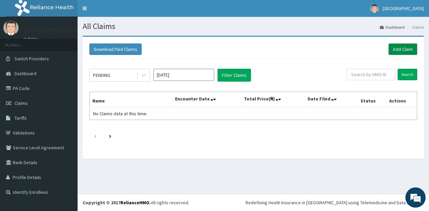
click at [404, 48] on link "Add Claim" at bounding box center [402, 48] width 29 height 11
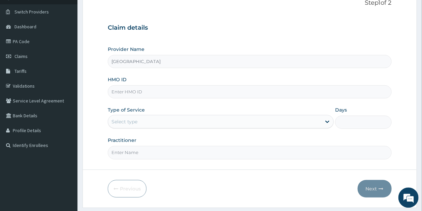
scroll to position [50, 0]
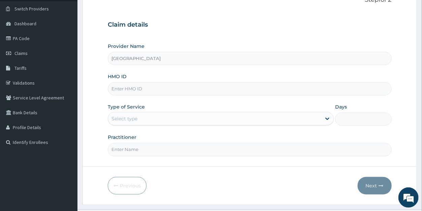
click at [160, 88] on input "HMO ID" at bounding box center [250, 88] width 284 height 13
type input "PIT/10105/A"
click at [129, 118] on div "Select type" at bounding box center [125, 118] width 26 height 7
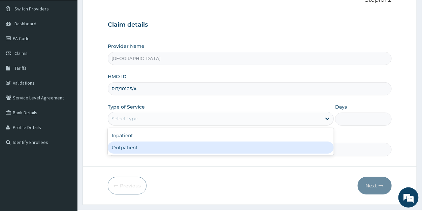
click at [128, 145] on div "Outpatient" at bounding box center [221, 148] width 226 height 12
type input "1"
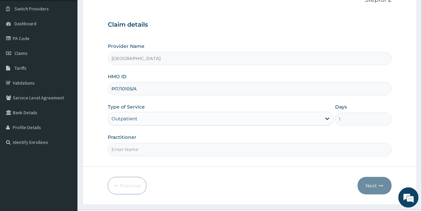
click at [128, 150] on input "Practitioner" at bounding box center [250, 149] width 284 height 13
type input "[PERSON_NAME]"
click at [363, 183] on button "Next" at bounding box center [375, 186] width 34 height 18
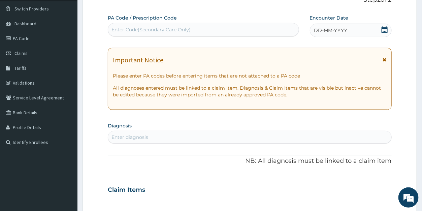
click at [120, 28] on div "Enter Code(Secondary Care Only)" at bounding box center [151, 29] width 79 height 7
paste input "PA/A241A1"
type input "PA/A241A1"
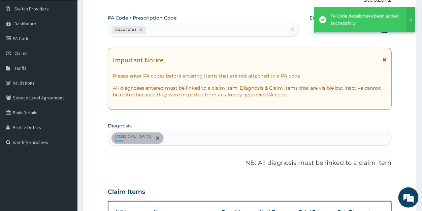
scroll to position [175, 0]
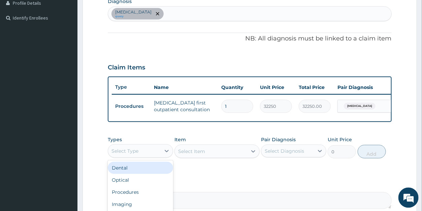
click at [129, 154] on div "Select Type" at bounding box center [125, 150] width 27 height 7
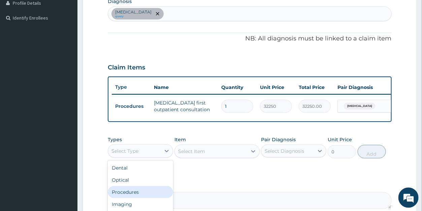
click at [134, 193] on div "Procedures" at bounding box center [140, 192] width 65 height 12
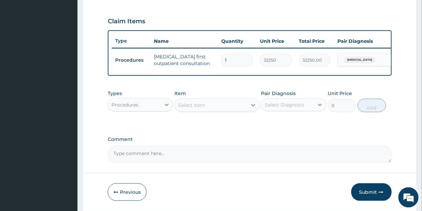
scroll to position [248, 0]
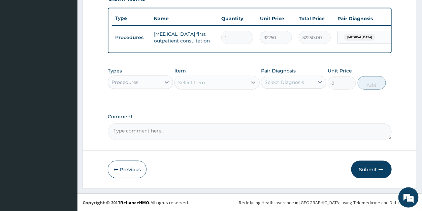
click at [253, 83] on icon at bounding box center [253, 83] width 4 height 2
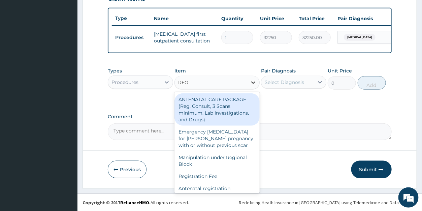
type input "REGI"
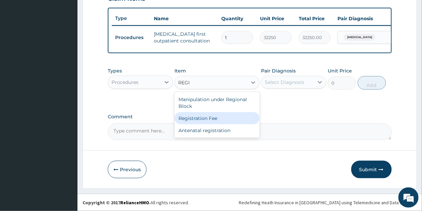
click at [227, 119] on div "Registration Fee" at bounding box center [217, 118] width 85 height 12
type input "2150"
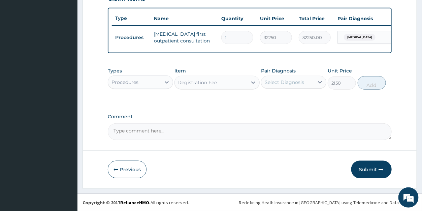
click at [282, 81] on div "Select Diagnosis" at bounding box center [284, 82] width 39 height 7
click at [283, 99] on label "Acne vulgaris" at bounding box center [293, 98] width 42 height 7
checkbox input "true"
click at [371, 86] on button "Add" at bounding box center [372, 82] width 28 height 13
type input "0"
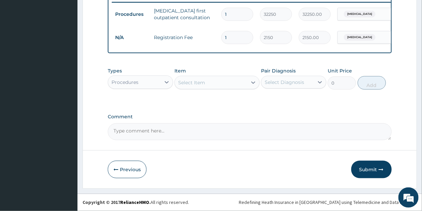
scroll to position [270, 0]
click at [367, 169] on button "Submit" at bounding box center [372, 170] width 40 height 18
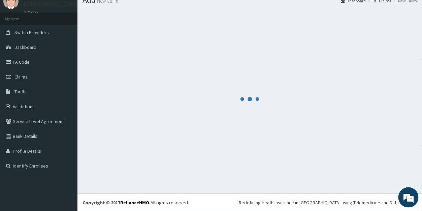
scroll to position [26, 0]
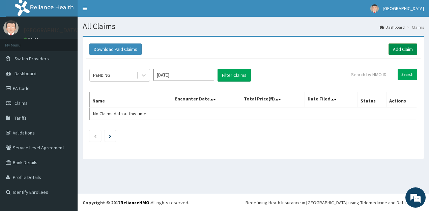
click at [395, 48] on link "Add Claim" at bounding box center [402, 48] width 29 height 11
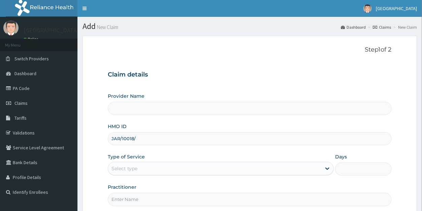
type input "JAR/10018/A"
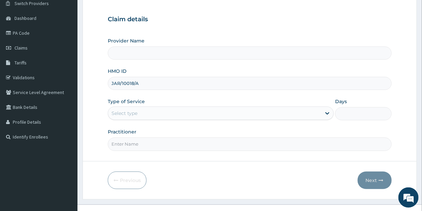
type input "[GEOGRAPHIC_DATA]"
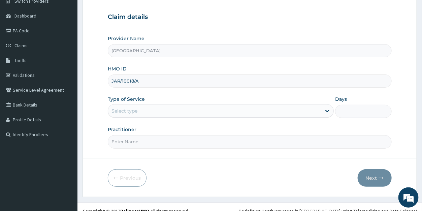
scroll to position [65, 0]
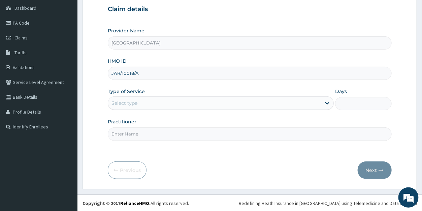
type input "JAR/10018/A"
click at [143, 105] on div "Select type" at bounding box center [214, 103] width 213 height 11
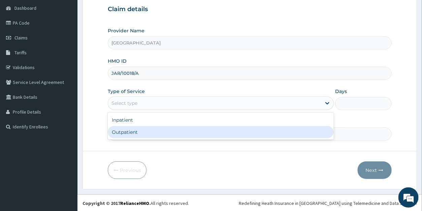
click at [141, 131] on div "Outpatient" at bounding box center [221, 132] width 226 height 12
type input "1"
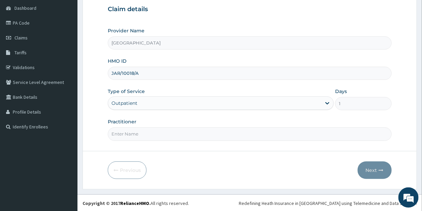
click at [143, 135] on input "Practitioner" at bounding box center [250, 133] width 284 height 13
type input "[PERSON_NAME]"
click at [371, 168] on button "Next" at bounding box center [375, 170] width 34 height 18
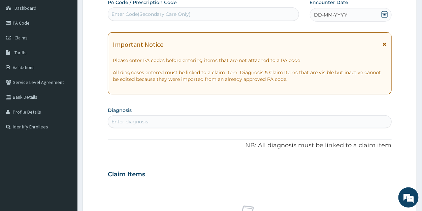
click at [215, 12] on div "Enter Code(Secondary Care Only)" at bounding box center [203, 14] width 190 height 11
type input "V"
paste input "PA/BB613F"
type input "PA/BB613F"
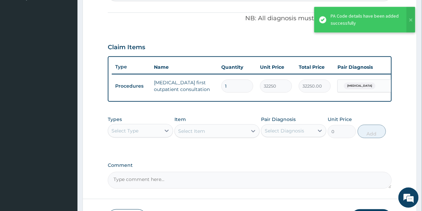
scroll to position [198, 0]
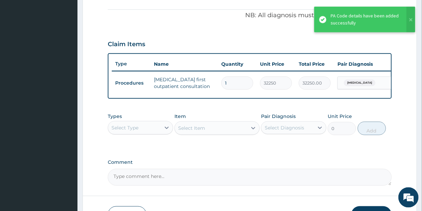
click at [127, 131] on div "Select Type" at bounding box center [125, 127] width 27 height 7
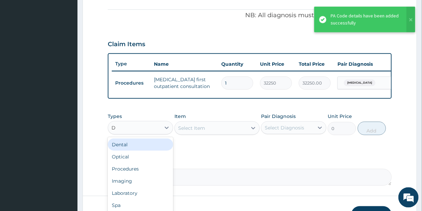
type input "DR"
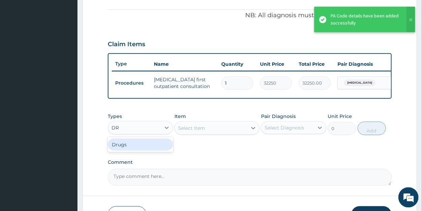
click at [131, 148] on div "Drugs" at bounding box center [140, 145] width 65 height 12
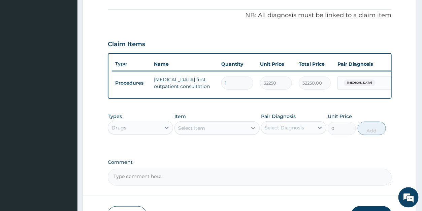
click at [252, 131] on icon at bounding box center [253, 128] width 7 height 7
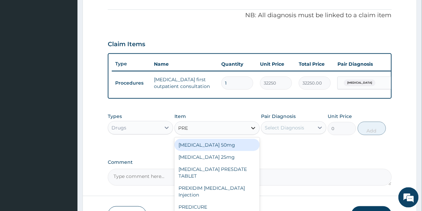
type input "PRED"
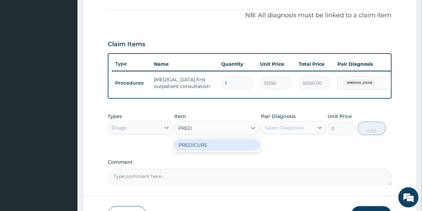
click at [222, 151] on div "PREDICURE" at bounding box center [217, 145] width 85 height 12
type input "53.2125"
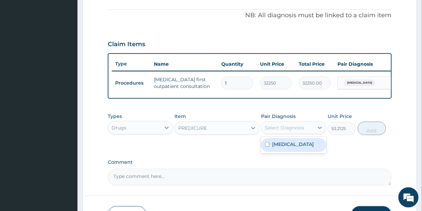
click at [295, 131] on div "Select Diagnosis" at bounding box center [284, 127] width 39 height 7
drag, startPoint x: 295, startPoint y: 155, endPoint x: 305, endPoint y: 152, distance: 10.3
click at [295, 148] on label "[MEDICAL_DATA]" at bounding box center [293, 144] width 42 height 7
checkbox input "true"
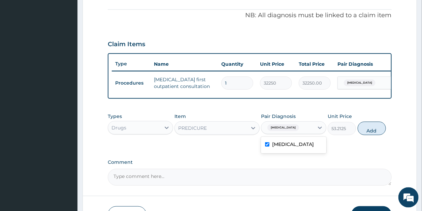
click at [358, 135] on div "Types Drugs Item PREDICURE Pair Diagnosis option [MEDICAL_DATA], selected. opti…" at bounding box center [250, 124] width 284 height 29
click at [365, 135] on button "Add" at bounding box center [372, 128] width 28 height 13
type input "0"
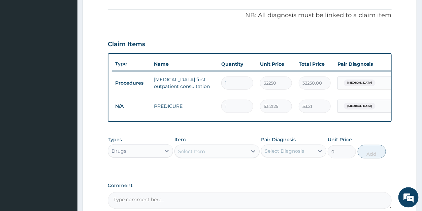
drag, startPoint x: 228, startPoint y: 107, endPoint x: 219, endPoint y: 104, distance: 9.1
click at [221, 104] on input "1" at bounding box center [237, 106] width 32 height 13
type input "3"
type input "159.64"
type input "30"
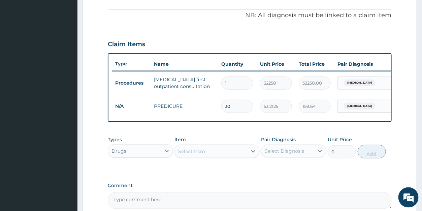
type input "1596.38"
type input "30"
click at [223, 157] on div "Select Item" at bounding box center [211, 151] width 72 height 11
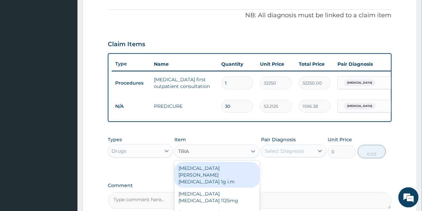
type input "TRIAM"
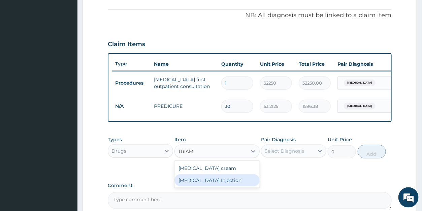
drag, startPoint x: 223, startPoint y: 194, endPoint x: 245, endPoint y: 181, distance: 26.0
click at [223, 186] on div "[MEDICAL_DATA] Injection" at bounding box center [217, 180] width 85 height 12
type input "8041"
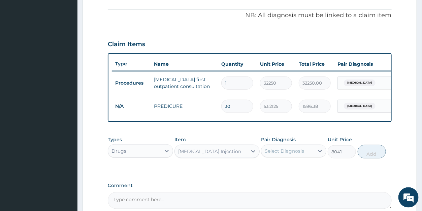
click at [282, 154] on div "Select Diagnosis" at bounding box center [284, 151] width 39 height 7
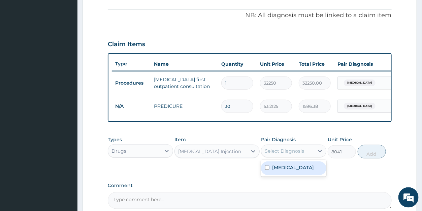
click at [287, 171] on label "[MEDICAL_DATA]" at bounding box center [293, 167] width 42 height 7
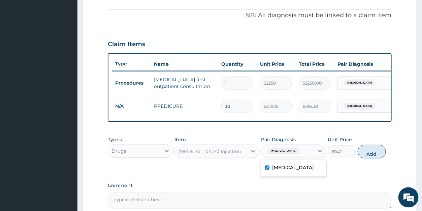
checkbox input "true"
click at [371, 157] on button "Add" at bounding box center [372, 151] width 28 height 13
type input "0"
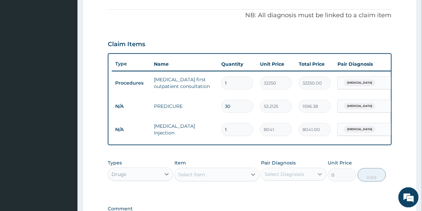
scroll to position [295, 0]
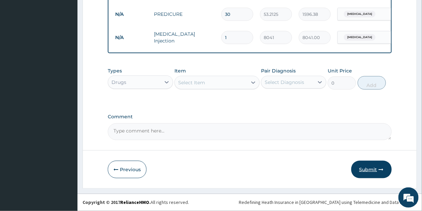
click at [369, 168] on button "Submit" at bounding box center [372, 170] width 40 height 18
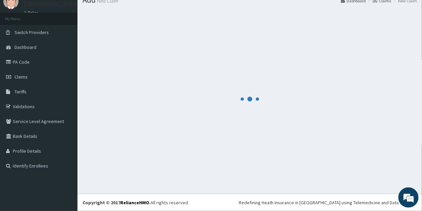
scroll to position [26, 0]
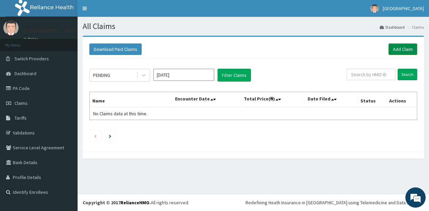
click at [398, 49] on link "Add Claim" at bounding box center [402, 48] width 29 height 11
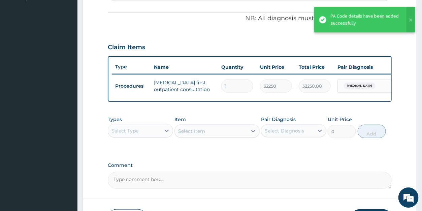
scroll to position [204, 0]
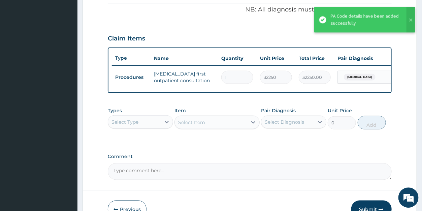
click at [153, 127] on div "Select Type" at bounding box center [134, 121] width 53 height 11
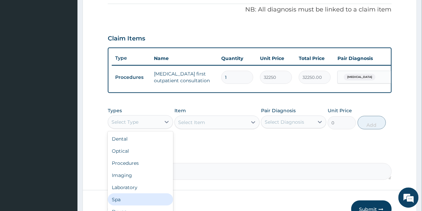
scroll to position [23, 0]
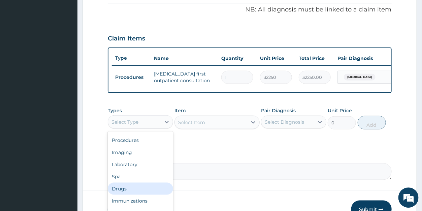
click at [134, 192] on div "Drugs" at bounding box center [140, 188] width 65 height 12
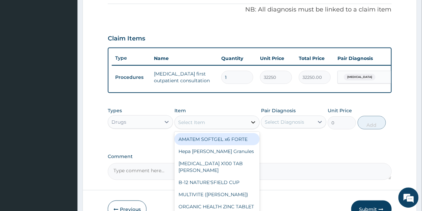
click at [254, 123] on icon at bounding box center [253, 122] width 4 height 2
type input "W"
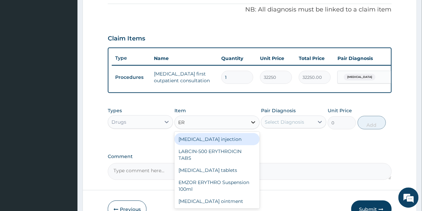
type input "ERY"
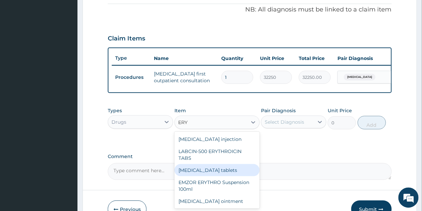
click at [218, 172] on div "[MEDICAL_DATA] tablets" at bounding box center [217, 170] width 85 height 12
type input "206.9375"
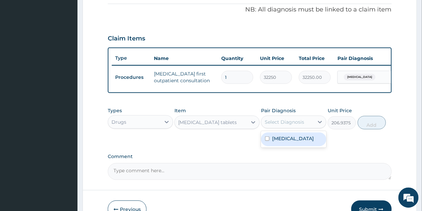
click at [285, 125] on div "Select Diagnosis" at bounding box center [284, 121] width 39 height 7
click at [285, 142] on label "[MEDICAL_DATA]" at bounding box center [293, 138] width 42 height 7
checkbox input "true"
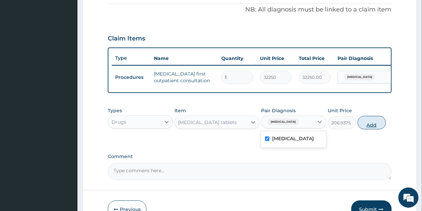
click at [369, 129] on button "Add" at bounding box center [372, 122] width 28 height 13
type input "0"
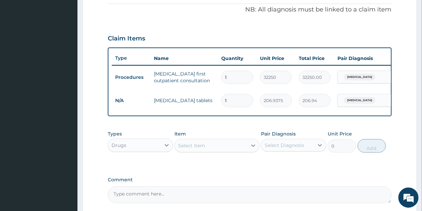
drag, startPoint x: 231, startPoint y: 98, endPoint x: 220, endPoint y: 98, distance: 10.8
click at [221, 98] on input "1" at bounding box center [237, 100] width 32 height 13
type input "2"
type input "413.88"
type input "21"
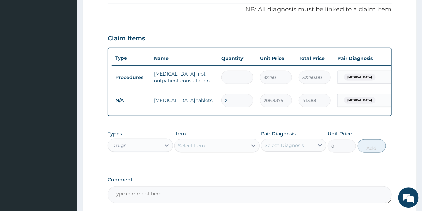
type input "4345.69"
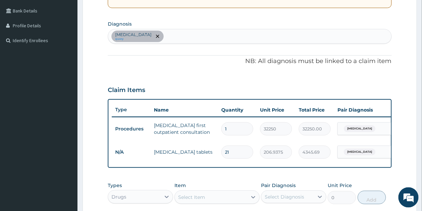
scroll to position [148, 0]
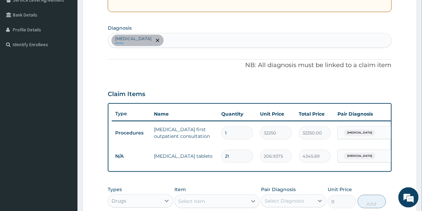
type input "21"
click at [209, 40] on div "Onychomycosis query" at bounding box center [249, 40] width 283 height 14
type input "INGROWI"
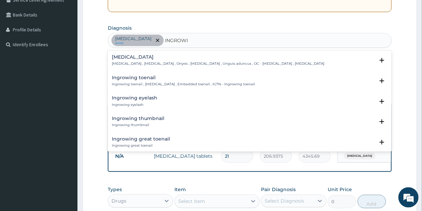
click at [147, 77] on h4 "Ingrowing toenail" at bounding box center [183, 77] width 143 height 5
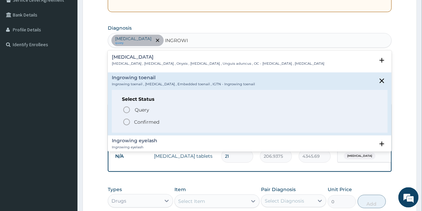
click at [144, 121] on p "Confirmed" at bounding box center [146, 122] width 25 height 7
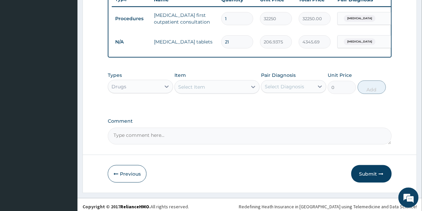
scroll to position [272, 0]
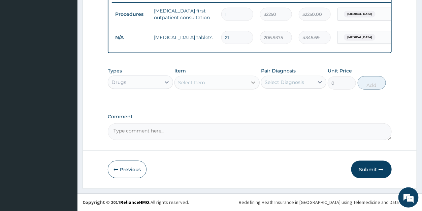
click at [252, 85] on icon at bounding box center [253, 82] width 7 height 7
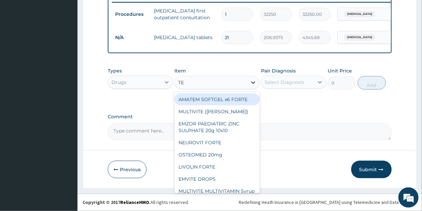
type input "TET"
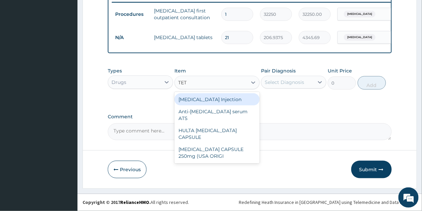
click at [228, 99] on div "TETANUS Injection" at bounding box center [217, 99] width 85 height 12
type input "1182.5"
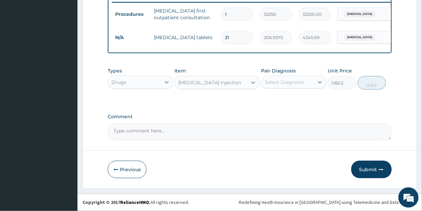
click at [290, 84] on div "Select Diagnosis" at bounding box center [284, 82] width 39 height 7
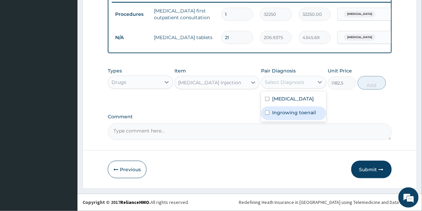
click at [292, 112] on label "Ingrowing toenail" at bounding box center [294, 112] width 44 height 7
checkbox input "true"
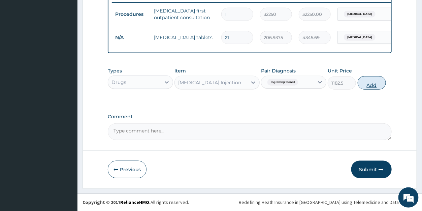
click at [369, 84] on button "Add" at bounding box center [372, 82] width 28 height 13
type input "0"
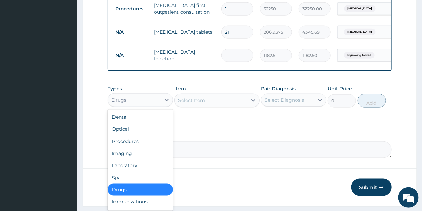
click at [131, 104] on div "Drugs" at bounding box center [134, 100] width 53 height 11
click at [136, 147] on div "Procedures" at bounding box center [140, 141] width 65 height 12
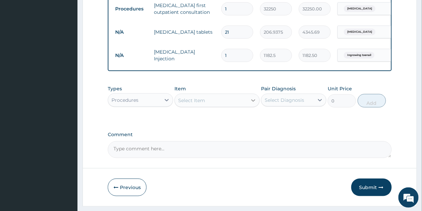
click at [253, 104] on icon at bounding box center [253, 100] width 7 height 7
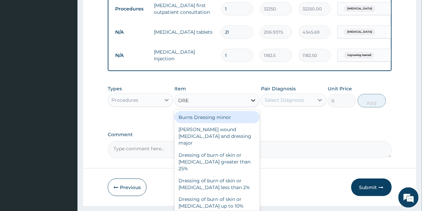
type input "DRES"
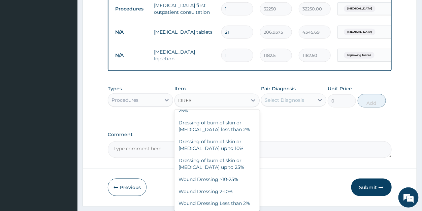
scroll to position [78, 0]
click at [223, 190] on div "Wound Dressing 2-10%" at bounding box center [217, 191] width 85 height 12
type input "3762.5"
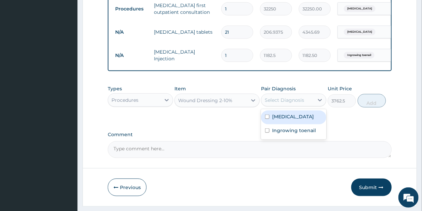
click at [286, 103] on div "Select Diagnosis" at bounding box center [284, 100] width 39 height 7
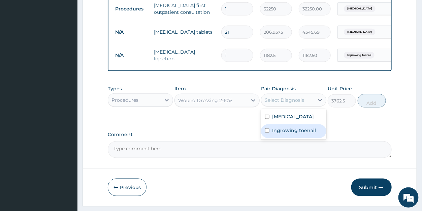
click at [286, 134] on label "Ingrowing toenail" at bounding box center [294, 130] width 44 height 7
checkbox input "true"
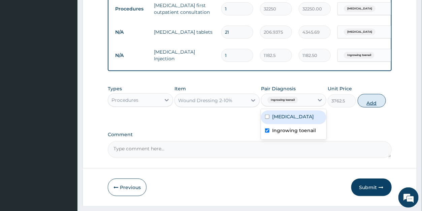
click at [369, 106] on button "Add" at bounding box center [372, 100] width 28 height 13
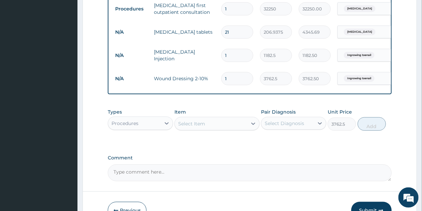
type input "0"
drag, startPoint x: 237, startPoint y: 79, endPoint x: 221, endPoint y: 79, distance: 15.8
click at [221, 79] on input "1" at bounding box center [237, 78] width 32 height 13
type input "3"
type input "11287.50"
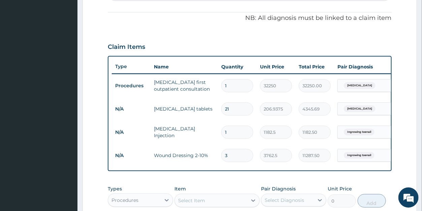
scroll to position [318, 0]
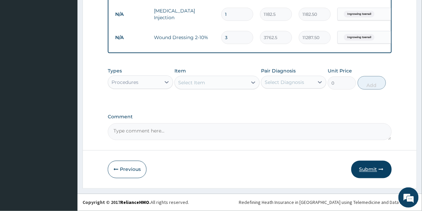
type input "3"
click at [366, 168] on button "Submit" at bounding box center [372, 170] width 40 height 18
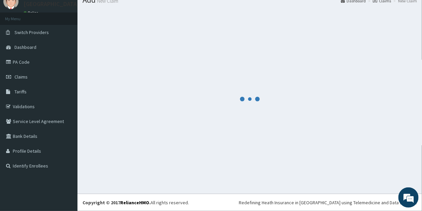
scroll to position [26, 0]
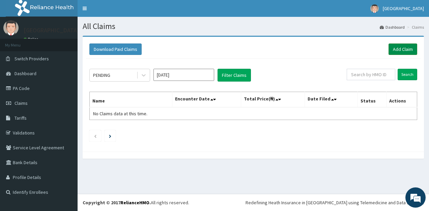
click at [397, 50] on link "Add Claim" at bounding box center [402, 48] width 29 height 11
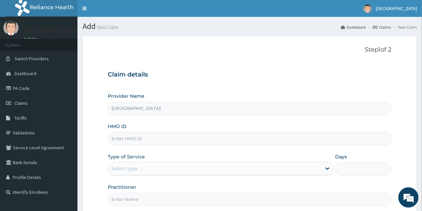
click at [131, 137] on input "HMO ID" at bounding box center [250, 138] width 284 height 13
click at [124, 142] on input "HMO ID" at bounding box center [250, 138] width 284 height 13
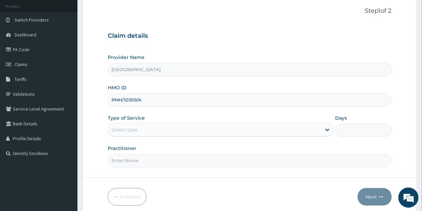
scroll to position [65, 0]
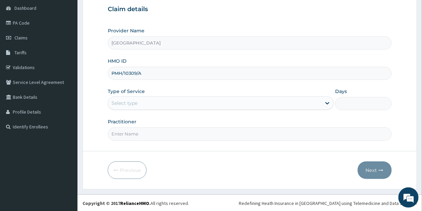
type input "PMH/10309/A"
click at [134, 100] on div "Select type" at bounding box center [125, 103] width 26 height 7
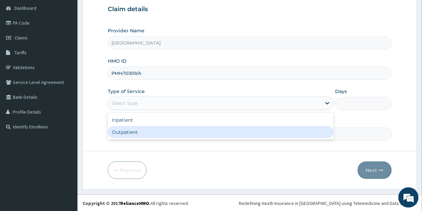
click at [134, 133] on div "Outpatient" at bounding box center [221, 132] width 226 height 12
type input "1"
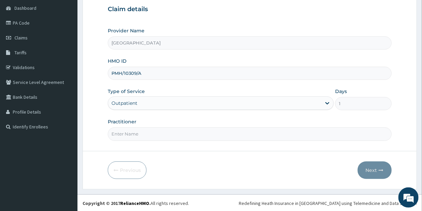
click at [139, 135] on input "Practitioner" at bounding box center [250, 133] width 284 height 13
type input "[PERSON_NAME]"
click at [360, 172] on button "Next" at bounding box center [375, 170] width 34 height 18
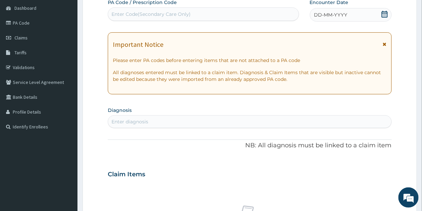
click at [127, 13] on div "Enter Code(Secondary Care Only)" at bounding box center [151, 14] width 79 height 7
paste input "PA/7EF5F7"
type input "PA/7EF5F7"
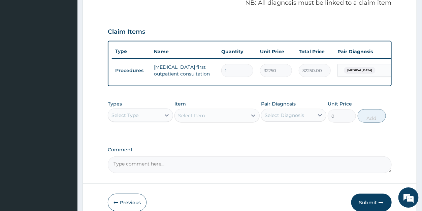
scroll to position [217, 0]
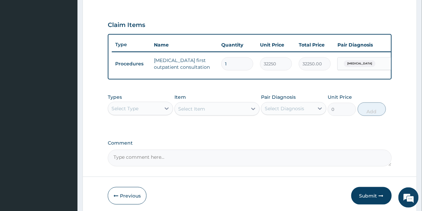
click at [121, 112] on div "Select Type" at bounding box center [125, 108] width 27 height 7
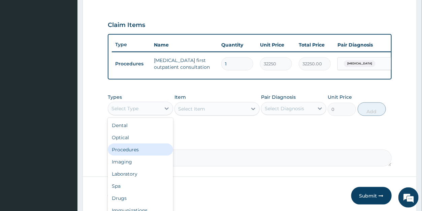
click at [136, 155] on div "Procedures" at bounding box center [140, 150] width 65 height 12
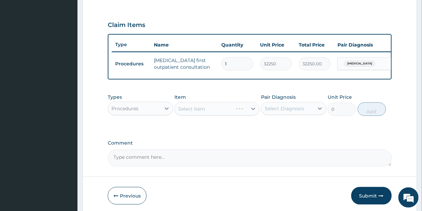
click at [253, 116] on div "Select Item" at bounding box center [217, 108] width 85 height 13
click at [253, 110] on icon at bounding box center [253, 109] width 4 height 2
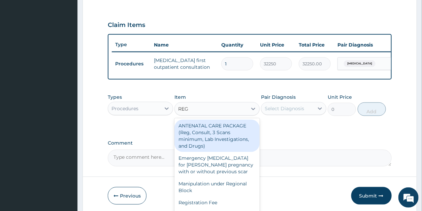
type input "REGI"
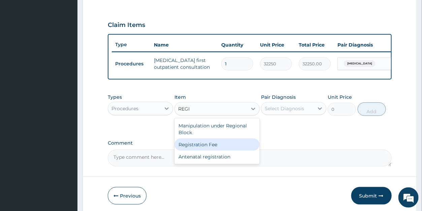
click at [228, 151] on div "Registration Fee" at bounding box center [217, 145] width 85 height 12
type input "2150"
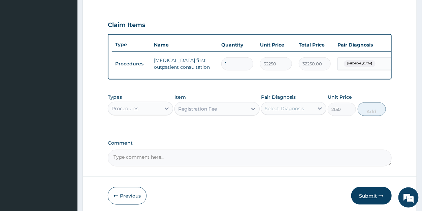
click at [373, 193] on button "Submit" at bounding box center [372, 196] width 40 height 18
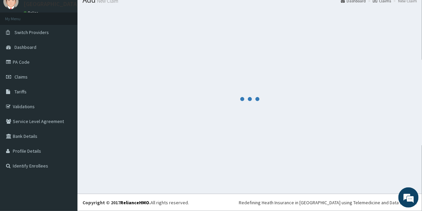
scroll to position [26, 0]
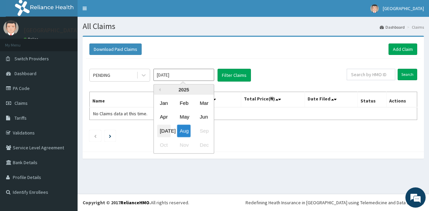
click at [166, 131] on div "[DATE]" at bounding box center [163, 131] width 13 height 12
type input "[DATE]"
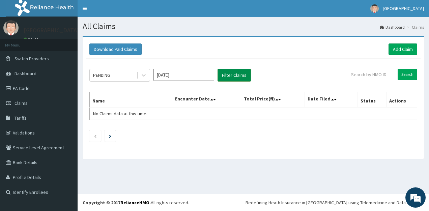
drag, startPoint x: 236, startPoint y: 81, endPoint x: 237, endPoint y: 77, distance: 3.5
click at [236, 80] on button "Filter Claims" at bounding box center [233, 75] width 33 height 13
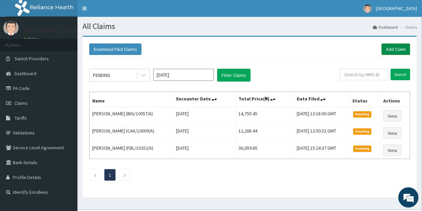
click at [394, 47] on link "Add Claim" at bounding box center [396, 48] width 29 height 11
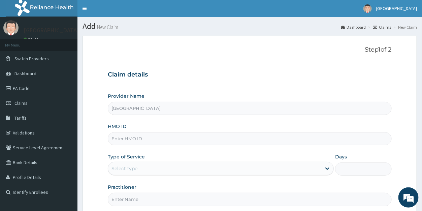
click at [138, 137] on input "HMO ID" at bounding box center [250, 138] width 284 height 13
type input "MCW/10008/D"
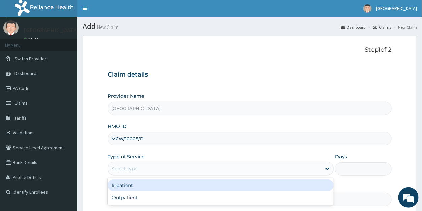
click at [134, 169] on div "Select type" at bounding box center [125, 168] width 26 height 7
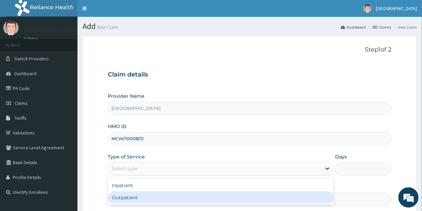
click at [132, 193] on div "Outpatient" at bounding box center [221, 197] width 226 height 12
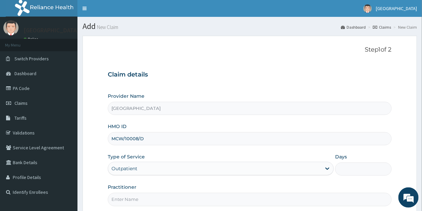
type input "1"
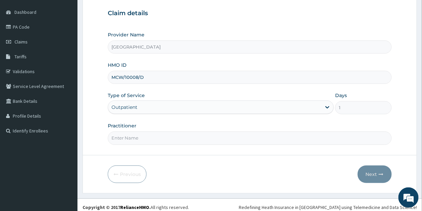
scroll to position [65, 0]
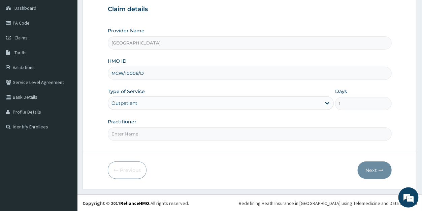
click at [142, 134] on input "Practitioner" at bounding box center [250, 133] width 284 height 13
type input "[PERSON_NAME]"
click at [371, 169] on button "Next" at bounding box center [375, 170] width 34 height 18
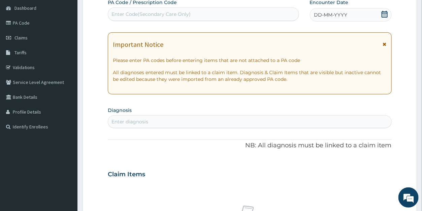
click at [385, 14] on icon at bounding box center [385, 14] width 6 height 7
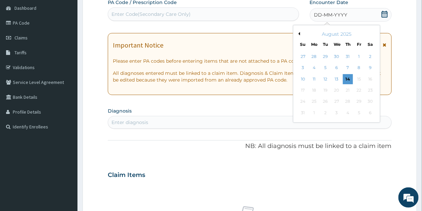
click at [298, 33] on button "Previous Month" at bounding box center [298, 33] width 3 height 3
click at [348, 55] on div "1" at bounding box center [348, 57] width 10 height 10
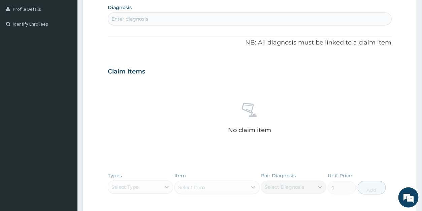
scroll to position [172, 0]
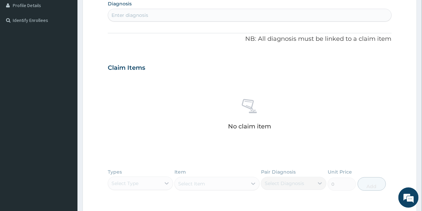
click at [153, 13] on div "Enter diagnosis" at bounding box center [249, 15] width 283 height 11
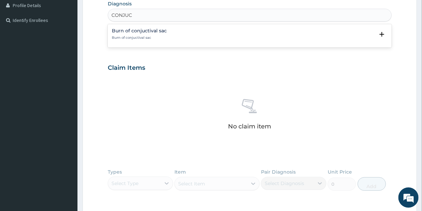
type input "CONJU"
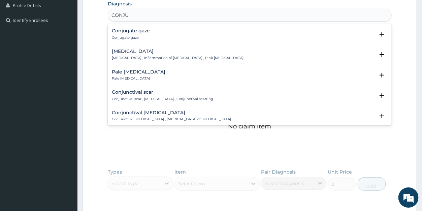
click at [138, 49] on h4 "Conjunctivitis" at bounding box center [178, 51] width 132 height 5
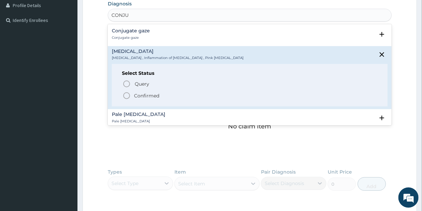
click at [147, 94] on p "Confirmed" at bounding box center [146, 95] width 25 height 7
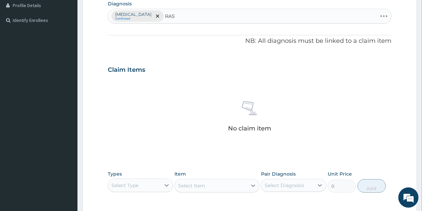
type input "RASH"
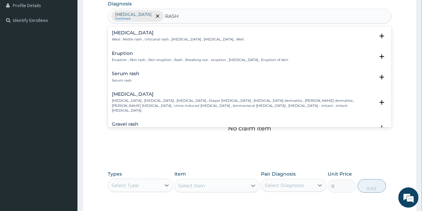
click at [147, 59] on p "Eruption , Skin rash , Skin eruption , Rash , Breaking out - eruption , Exanthe…" at bounding box center [200, 60] width 177 height 5
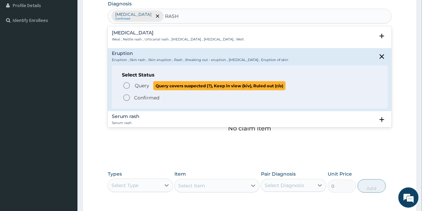
click at [139, 83] on span "Query" at bounding box center [142, 85] width 14 height 7
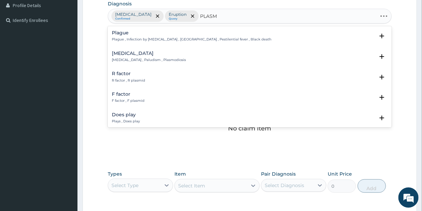
type input "PLASMO"
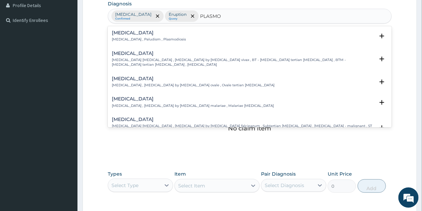
click at [132, 38] on p "Malaria , Paludism , Plasmodiosis" at bounding box center [149, 39] width 74 height 5
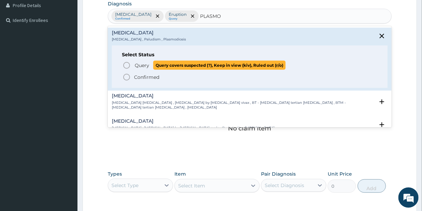
click at [140, 63] on span "Query" at bounding box center [142, 65] width 14 height 7
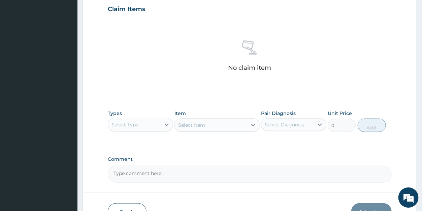
scroll to position [274, 0]
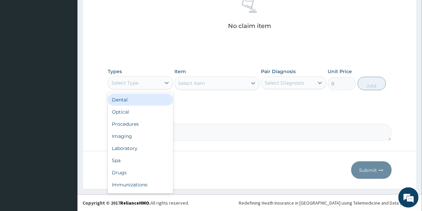
click at [145, 83] on div "Select Type" at bounding box center [134, 83] width 53 height 11
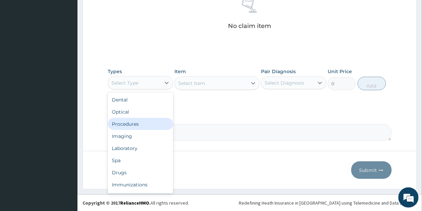
click at [150, 123] on div "Procedures" at bounding box center [140, 124] width 65 height 12
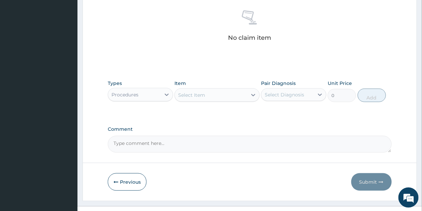
scroll to position [273, 0]
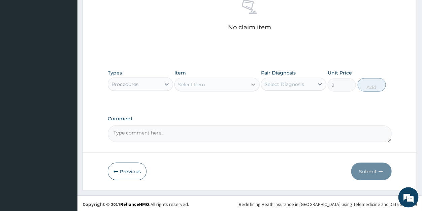
click at [253, 84] on icon at bounding box center [253, 84] width 7 height 7
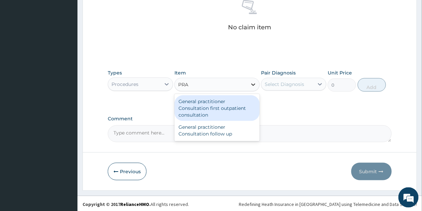
type input "PRAC"
drag, startPoint x: 230, startPoint y: 108, endPoint x: 253, endPoint y: 98, distance: 24.9
click at [231, 108] on div "General practitioner Consultation first outpatient consultation" at bounding box center [217, 108] width 85 height 26
type input "3547.5"
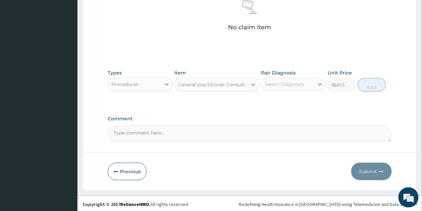
click at [276, 85] on div "Select Diagnosis" at bounding box center [284, 84] width 39 height 7
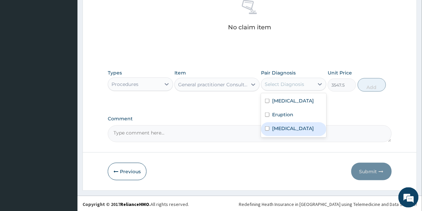
click at [283, 124] on div "Malaria" at bounding box center [293, 129] width 65 height 14
checkbox input "true"
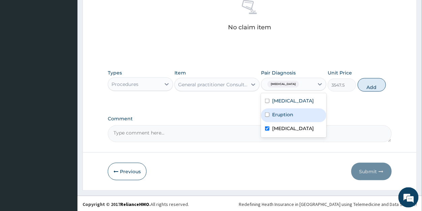
drag, startPoint x: 285, startPoint y: 115, endPoint x: 292, endPoint y: 101, distance: 15.5
click at [285, 115] on label "Eruption" at bounding box center [282, 114] width 21 height 7
checkbox input "true"
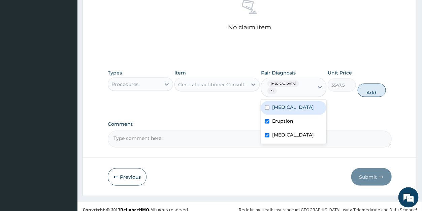
click at [292, 104] on label "Conjunctivitis" at bounding box center [293, 107] width 42 height 7
checkbox input "true"
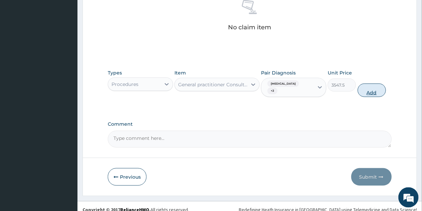
click at [371, 86] on button "Add" at bounding box center [372, 90] width 28 height 13
type input "0"
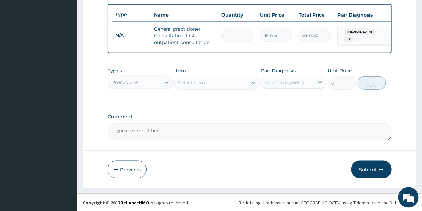
scroll to position [252, 0]
click at [222, 83] on div "Select Item" at bounding box center [211, 82] width 72 height 11
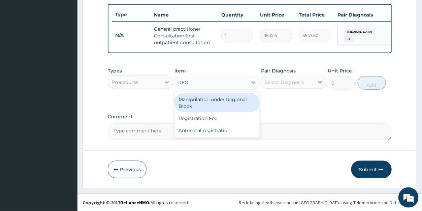
type input "REGIS"
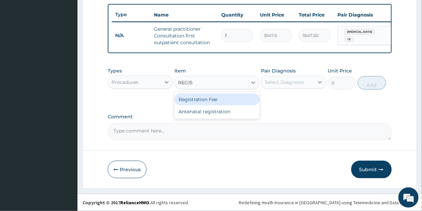
click at [219, 100] on div "Registration Fee" at bounding box center [217, 99] width 85 height 12
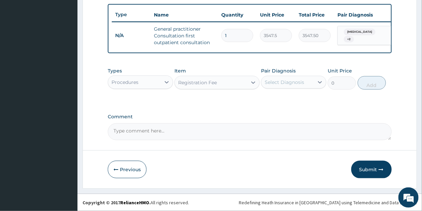
type input "2150"
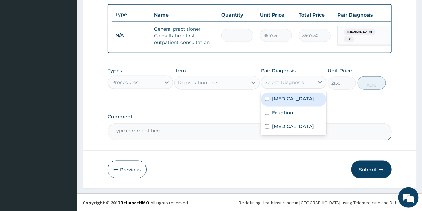
click at [275, 82] on div "Select Diagnosis" at bounding box center [284, 82] width 39 height 7
drag, startPoint x: 281, startPoint y: 98, endPoint x: 316, endPoint y: 95, distance: 35.8
click at [281, 98] on label "Conjunctivitis" at bounding box center [293, 98] width 42 height 7
checkbox input "true"
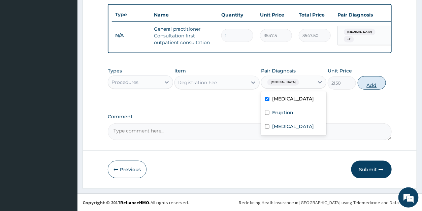
click at [372, 86] on button "Add" at bounding box center [372, 82] width 28 height 13
type input "0"
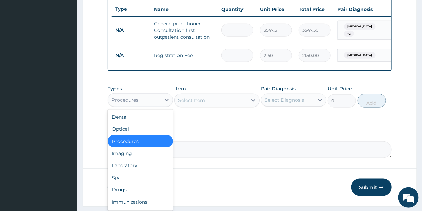
click at [137, 103] on div "Procedures" at bounding box center [125, 100] width 27 height 7
drag, startPoint x: 116, startPoint y: 194, endPoint x: 156, endPoint y: 164, distance: 50.5
click at [117, 193] on div "Drugs" at bounding box center [140, 190] width 65 height 12
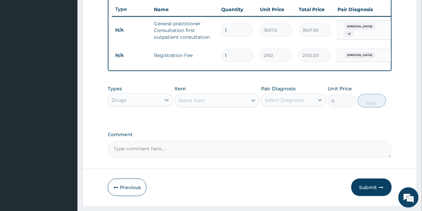
click at [253, 102] on icon at bounding box center [253, 100] width 4 height 2
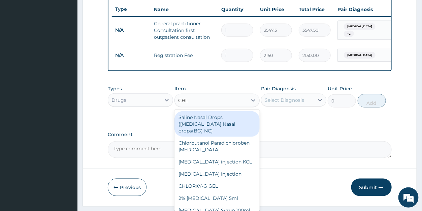
type input "CHLO"
drag, startPoint x: 253, startPoint y: 139, endPoint x: 256, endPoint y: 152, distance: 14.2
click at [256, 152] on div "Saline Nasal Drops (Sodium Chloride Nasal drops(BG) NC) Chlorbutanol Paradichlo…" at bounding box center [217, 160] width 85 height 101
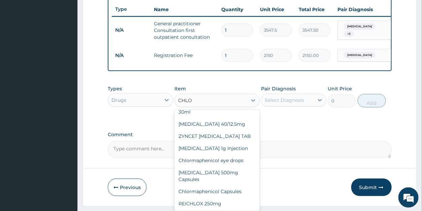
scroll to position [134, 0]
click at [225, 166] on div "Chlormaphenicol eye drops" at bounding box center [217, 160] width 85 height 12
type input "946"
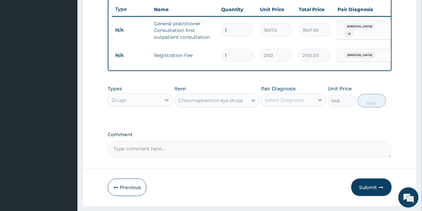
click at [284, 103] on div "Select Diagnosis" at bounding box center [284, 100] width 39 height 7
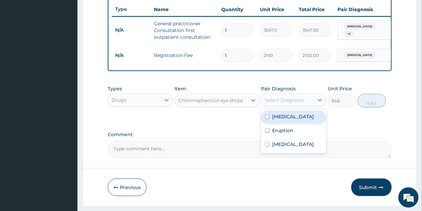
click at [284, 120] on label "Conjunctivitis" at bounding box center [293, 116] width 42 height 7
checkbox input "true"
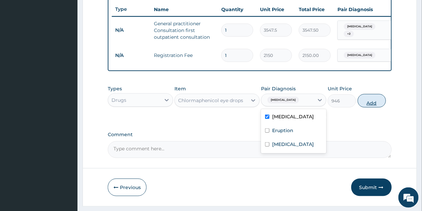
click at [372, 108] on button "Add" at bounding box center [372, 100] width 28 height 13
type input "0"
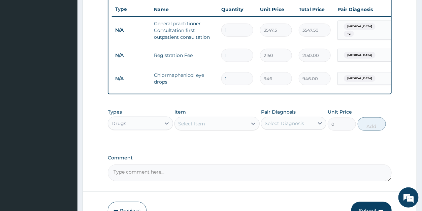
click at [194, 127] on div "Select Item" at bounding box center [191, 123] width 27 height 7
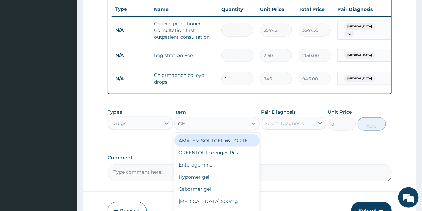
type input "GEN"
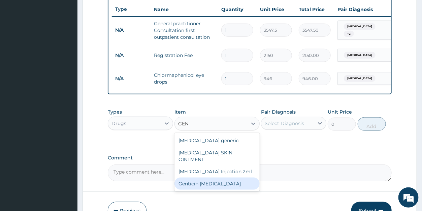
click at [220, 184] on div "Genticin [MEDICAL_DATA]" at bounding box center [217, 184] width 85 height 12
type input "946"
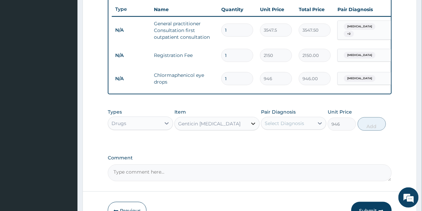
click at [251, 127] on icon at bounding box center [253, 123] width 7 height 7
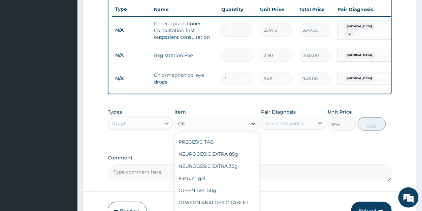
scroll to position [204, 0]
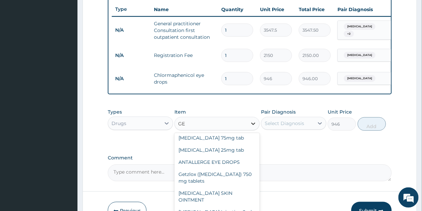
type input "GEN"
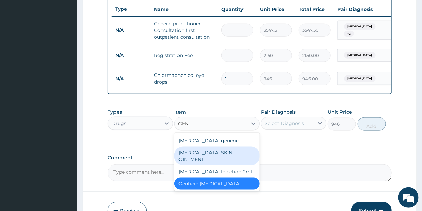
click at [232, 157] on div "[MEDICAL_DATA] SKIN OINTMENT" at bounding box center [217, 156] width 85 height 19
type input "827.75"
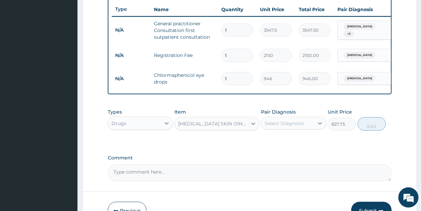
click at [274, 127] on div "Select Diagnosis" at bounding box center [284, 123] width 39 height 7
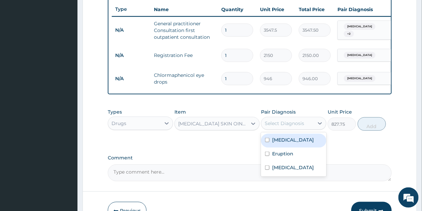
click at [277, 143] on label "Conjunctivitis" at bounding box center [293, 139] width 42 height 7
checkbox input "true"
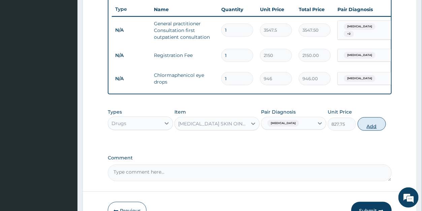
click at [370, 131] on button "Add" at bounding box center [372, 123] width 28 height 13
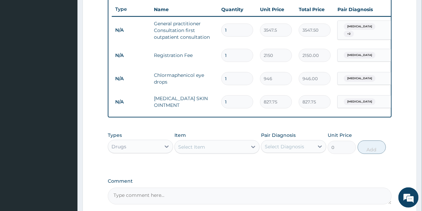
click at [206, 151] on div "Select Item" at bounding box center [211, 147] width 72 height 11
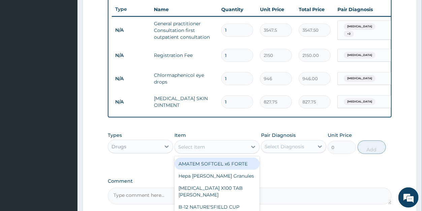
drag, startPoint x: 221, startPoint y: 170, endPoint x: 249, endPoint y: 162, distance: 29.0
click at [222, 170] on div "AMATEM SOFTGEL x6 FORTE" at bounding box center [217, 164] width 85 height 12
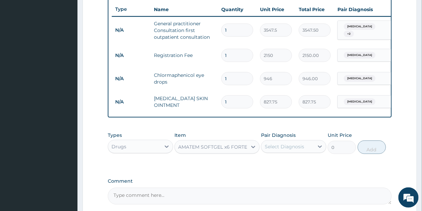
type input "473"
click at [279, 150] on div "Select Diagnosis" at bounding box center [284, 146] width 39 height 7
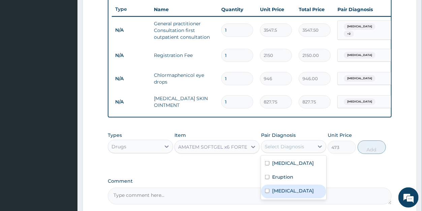
click at [291, 193] on div "[MEDICAL_DATA]" at bounding box center [293, 192] width 65 height 14
checkbox input "true"
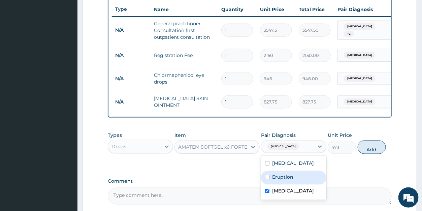
drag, startPoint x: 364, startPoint y: 155, endPoint x: 334, endPoint y: 147, distance: 31.2
click at [364, 154] on button "Add" at bounding box center [372, 147] width 28 height 13
type input "0"
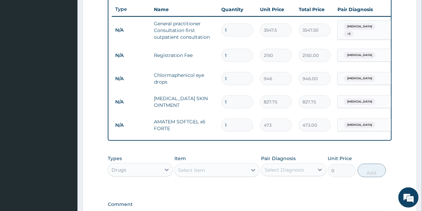
drag, startPoint x: 229, startPoint y: 126, endPoint x: 214, endPoint y: 124, distance: 14.9
click at [221, 124] on input "1" at bounding box center [237, 125] width 32 height 13
type input "6"
type input "2838.00"
type input "6"
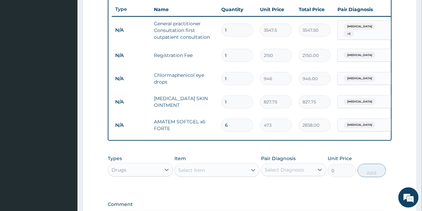
click at [188, 174] on div "Select Item" at bounding box center [191, 170] width 27 height 7
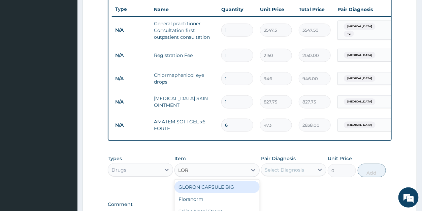
type input "LORA"
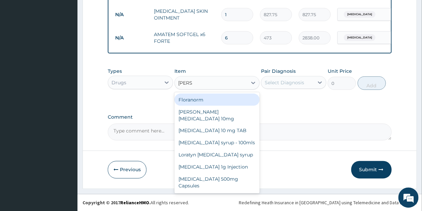
scroll to position [343, 0]
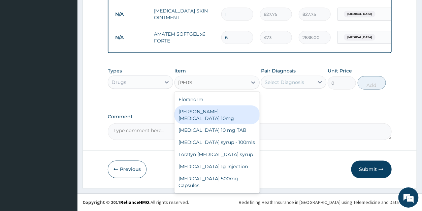
click at [208, 110] on div "[PERSON_NAME][MEDICAL_DATA] 10mg" at bounding box center [217, 114] width 85 height 19
type input "88.6875"
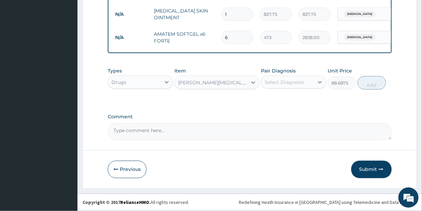
click at [289, 86] on div "Select Diagnosis" at bounding box center [284, 82] width 39 height 7
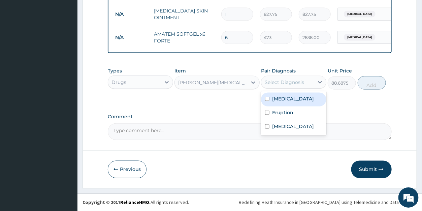
click at [287, 100] on label "Conjunctivitis" at bounding box center [293, 98] width 42 height 7
checkbox input "true"
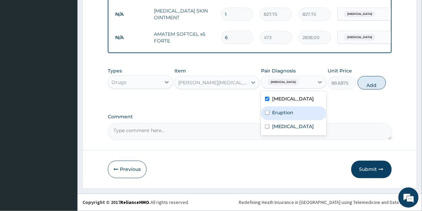
drag, startPoint x: 294, startPoint y: 116, endPoint x: 299, endPoint y: 113, distance: 5.7
click at [295, 115] on div "Eruption" at bounding box center [293, 114] width 65 height 14
checkbox input "true"
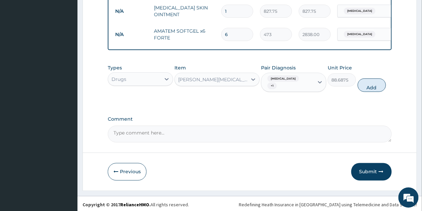
drag, startPoint x: 369, startPoint y: 87, endPoint x: 320, endPoint y: 87, distance: 49.2
click at [368, 87] on button "Add" at bounding box center [372, 85] width 28 height 13
type input "0"
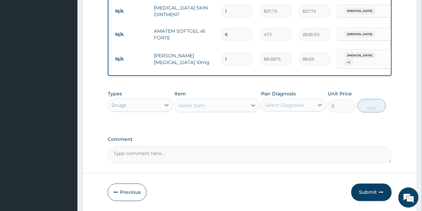
drag, startPoint x: 231, startPoint y: 57, endPoint x: 221, endPoint y: 57, distance: 10.1
click at [221, 57] on input "1" at bounding box center [237, 59] width 32 height 13
type input "4"
type input "354.75"
type input "4"
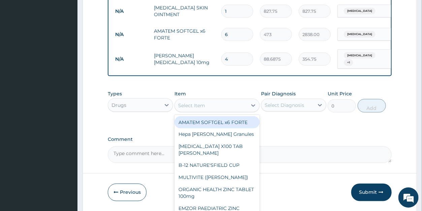
click at [206, 108] on div "Select Item" at bounding box center [211, 105] width 72 height 11
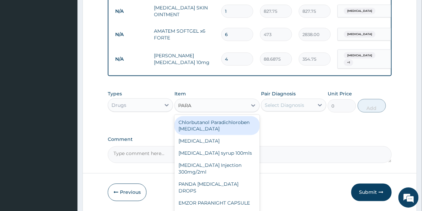
type input "PARAC"
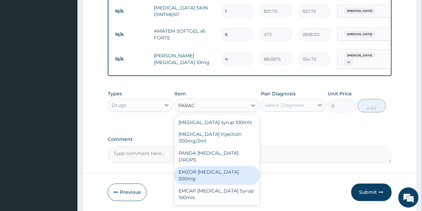
click at [222, 169] on div "EMZOR [MEDICAL_DATA] 500mg" at bounding box center [217, 175] width 85 height 19
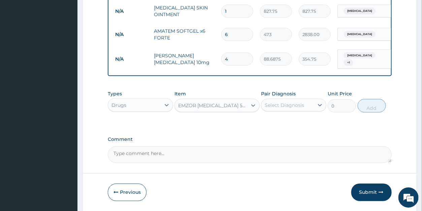
type input "23.65"
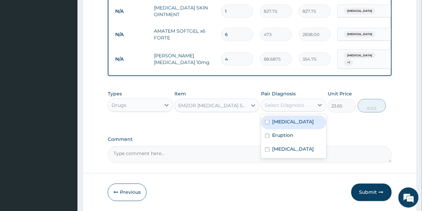
click at [276, 109] on div "Select Diagnosis" at bounding box center [284, 105] width 39 height 7
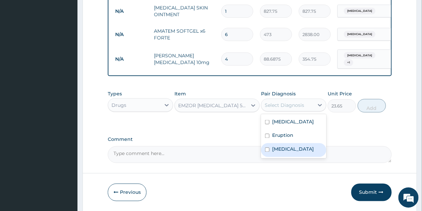
drag, startPoint x: 282, startPoint y: 154, endPoint x: 296, endPoint y: 144, distance: 17.4
click at [282, 153] on label "[MEDICAL_DATA]" at bounding box center [293, 149] width 42 height 7
checkbox input "true"
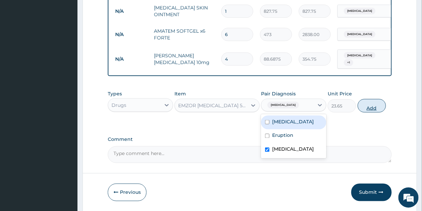
click at [363, 110] on button "Add" at bounding box center [372, 105] width 28 height 13
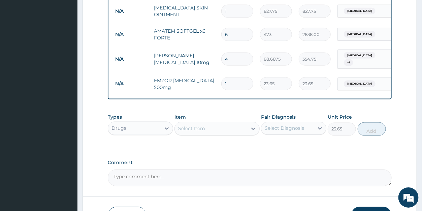
type input "0"
click at [233, 83] on input "1" at bounding box center [237, 83] width 32 height 13
type input "18"
type input "425.70"
type input "18"
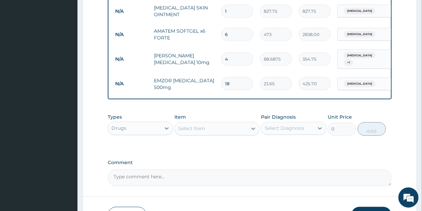
click at [218, 134] on div "Select Item" at bounding box center [211, 128] width 72 height 11
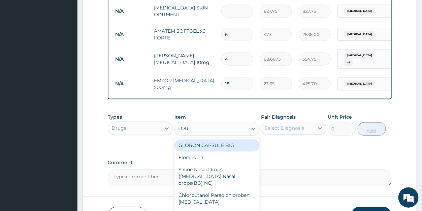
type input "LORA"
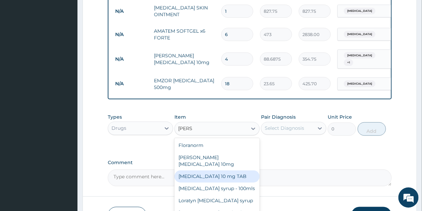
click at [213, 171] on div "[MEDICAL_DATA] 10 mg TAB" at bounding box center [217, 177] width 85 height 12
type input "59.125"
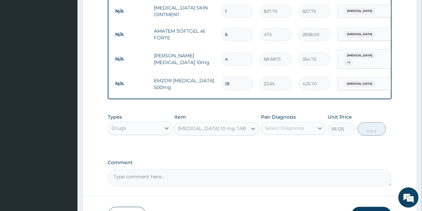
click at [225, 58] on input "4" at bounding box center [237, 59] width 32 height 13
type input "14"
type input "1241.63"
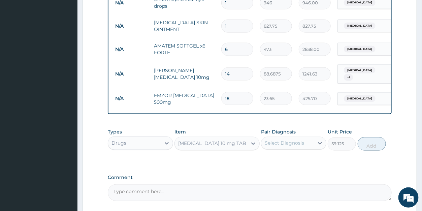
scroll to position [392, 0]
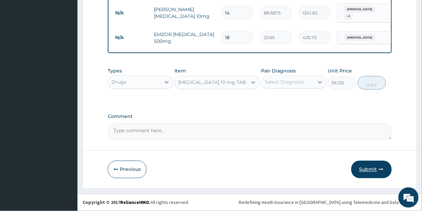
type input "14"
click at [370, 169] on button "Submit" at bounding box center [372, 170] width 40 height 18
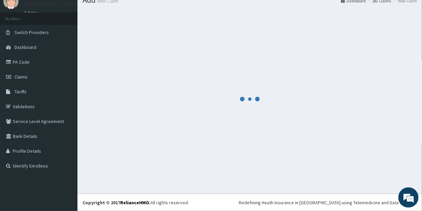
scroll to position [26, 0]
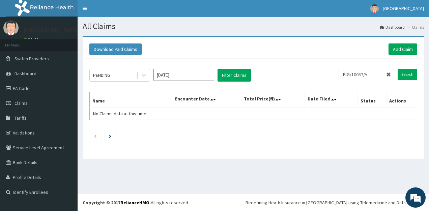
click at [338, 73] on input "BIG/10057/A" at bounding box center [359, 74] width 43 height 11
type input "MCW/10008/A"
click at [409, 73] on input "Search" at bounding box center [407, 74] width 20 height 11
click at [126, 77] on div "PENDING" at bounding box center [113, 75] width 47 height 11
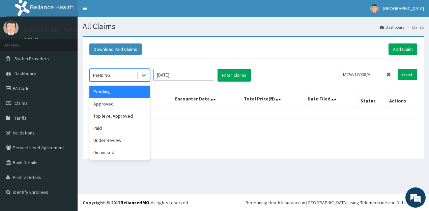
click at [180, 75] on input "[DATE]" at bounding box center [183, 75] width 61 height 12
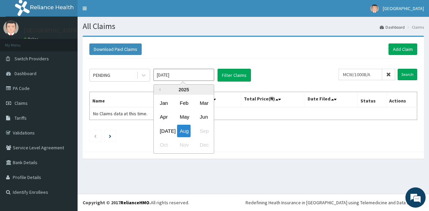
drag, startPoint x: 163, startPoint y: 116, endPoint x: 198, endPoint y: 101, distance: 38.3
click at [164, 115] on div "Apr" at bounding box center [163, 117] width 13 height 12
type input "[DATE]"
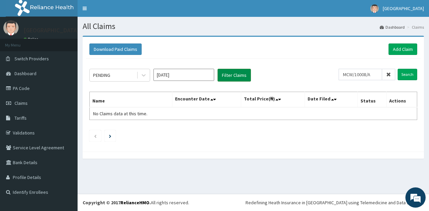
click at [242, 75] on button "Filter Claims" at bounding box center [233, 75] width 33 height 13
click at [400, 50] on link "Add Claim" at bounding box center [402, 48] width 29 height 11
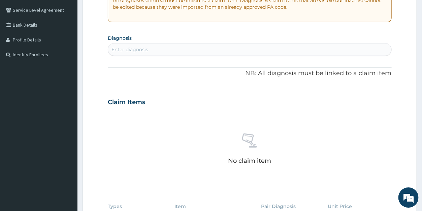
scroll to position [138, 0]
click at [183, 49] on div "Enter diagnosis" at bounding box center [249, 49] width 283 height 11
type input "RESISTANT"
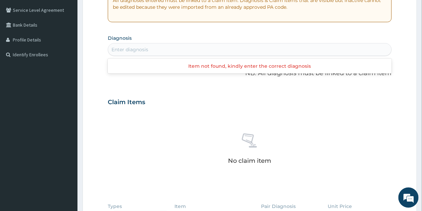
click at [144, 49] on div "Enter diagnosis" at bounding box center [249, 49] width 283 height 11
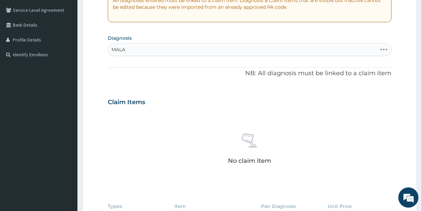
type input "MALAR"
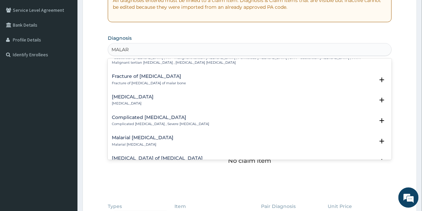
scroll to position [303, 0]
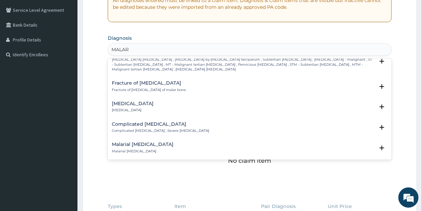
click at [151, 128] on p "Complicated malaria , Severe malaria" at bounding box center [160, 130] width 97 height 5
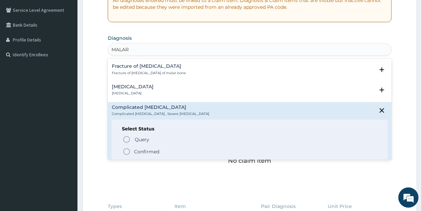
scroll to position [337, 0]
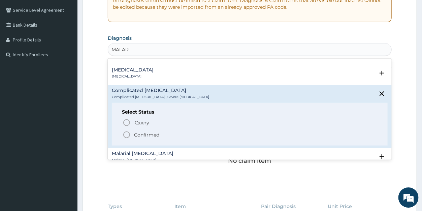
click at [144, 132] on p "Confirmed" at bounding box center [146, 134] width 25 height 7
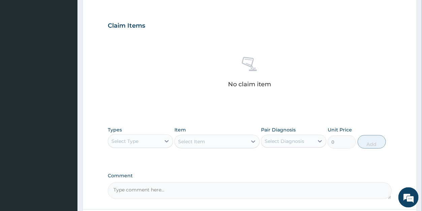
scroll to position [229, 0]
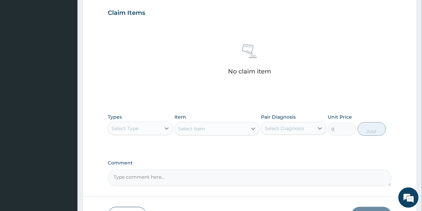
click at [137, 129] on div "Select Type" at bounding box center [125, 128] width 27 height 7
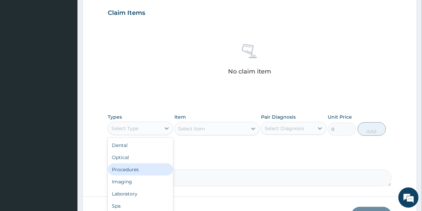
click at [138, 168] on div "Procedures" at bounding box center [140, 169] width 65 height 12
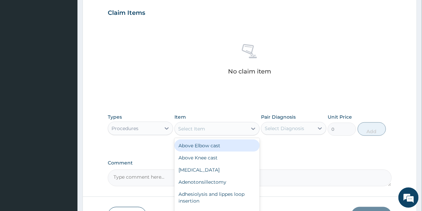
click at [252, 129] on icon at bounding box center [253, 128] width 7 height 7
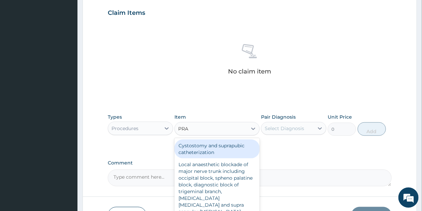
type input "PRAC"
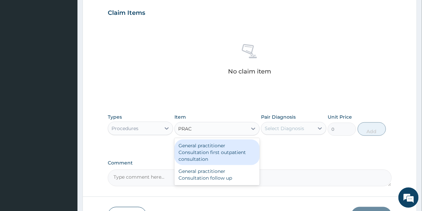
click at [230, 153] on div "General practitioner Consultation first outpatient consultation" at bounding box center [217, 153] width 85 height 26
type input "3547.5"
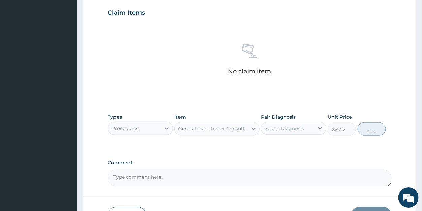
click at [282, 128] on div "Select Diagnosis" at bounding box center [284, 128] width 39 height 7
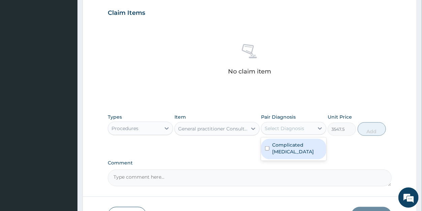
click at [285, 143] on label "Complicated malaria" at bounding box center [297, 148] width 50 height 13
checkbox input "true"
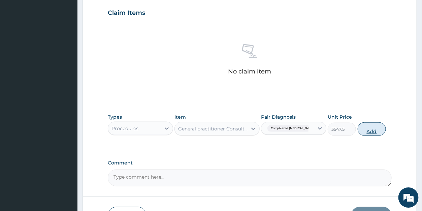
click at [370, 131] on button "Add" at bounding box center [372, 128] width 28 height 13
type input "0"
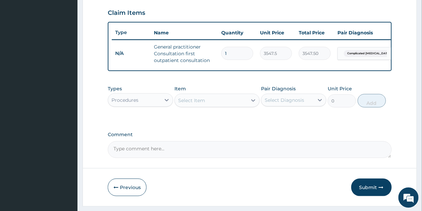
click at [226, 104] on div "Select Item" at bounding box center [211, 100] width 72 height 11
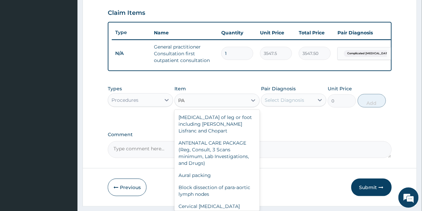
type input "P"
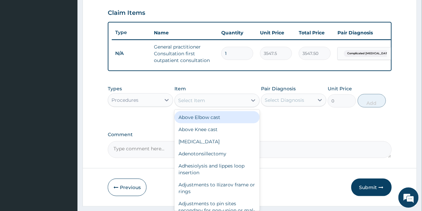
click at [128, 103] on div "Procedures" at bounding box center [125, 100] width 27 height 7
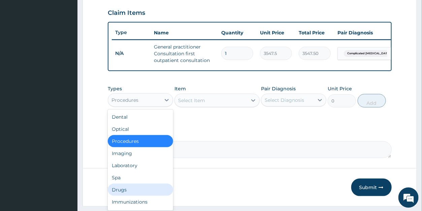
click at [124, 194] on div "Drugs" at bounding box center [140, 190] width 65 height 12
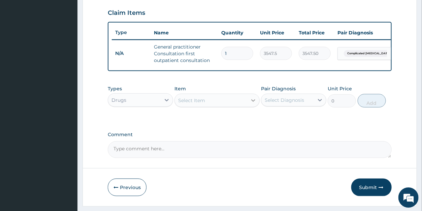
click at [252, 104] on icon at bounding box center [253, 100] width 7 height 7
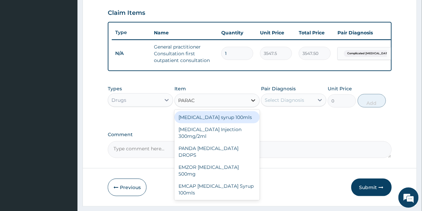
type input "PARACE"
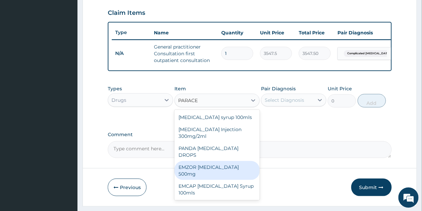
click at [245, 166] on div "EMZOR PARACETAMOL 500mg" at bounding box center [217, 170] width 85 height 19
type input "23.65"
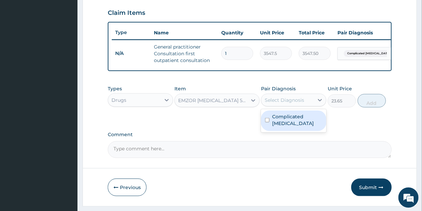
click at [286, 103] on div "Select Diagnosis" at bounding box center [284, 100] width 39 height 7
click at [285, 126] on div "Complicated malaria" at bounding box center [293, 121] width 65 height 21
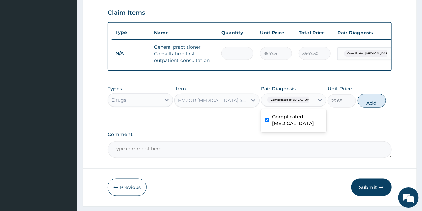
checkbox input "true"
click at [363, 106] on button "Add" at bounding box center [372, 100] width 28 height 13
type input "0"
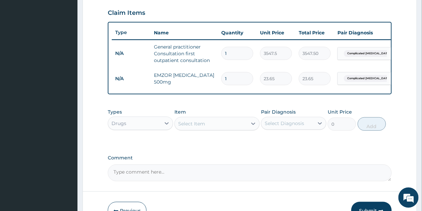
click at [209, 129] on div "Select Item" at bounding box center [211, 123] width 72 height 11
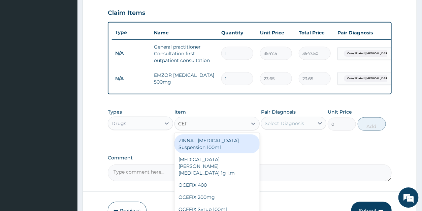
type input "CEFU"
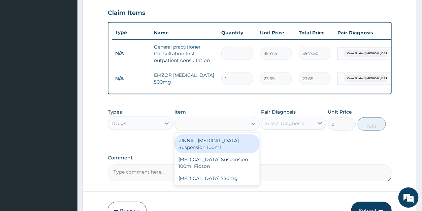
click at [197, 128] on div "CEFU" at bounding box center [211, 123] width 72 height 11
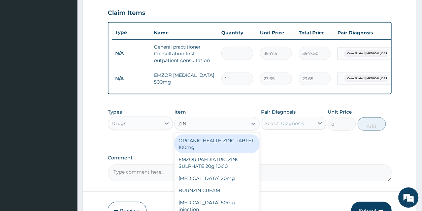
type input "ZINN"
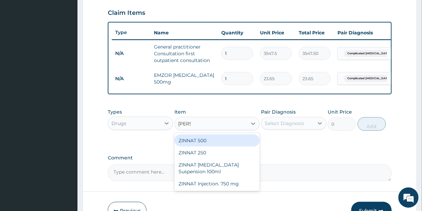
click at [209, 147] on div "ZINNAT 500" at bounding box center [217, 140] width 85 height 12
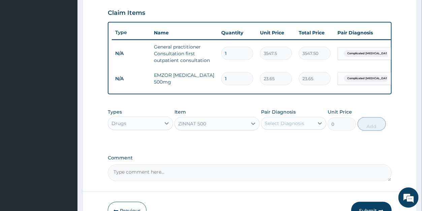
type input "1773.75"
click at [285, 129] on div "Select Diagnosis" at bounding box center [288, 123] width 53 height 11
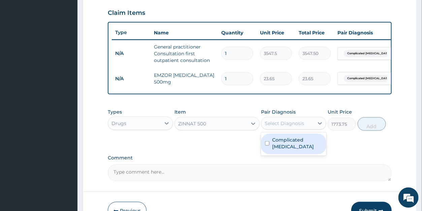
drag, startPoint x: 286, startPoint y: 144, endPoint x: 303, endPoint y: 141, distance: 17.4
click at [286, 144] on label "Complicated malaria" at bounding box center [297, 142] width 50 height 13
checkbox input "true"
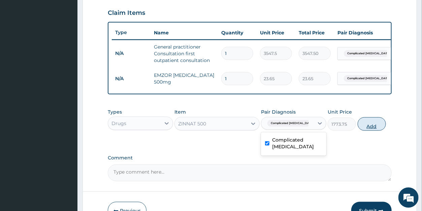
click at [374, 131] on button "Add" at bounding box center [372, 123] width 28 height 13
type input "0"
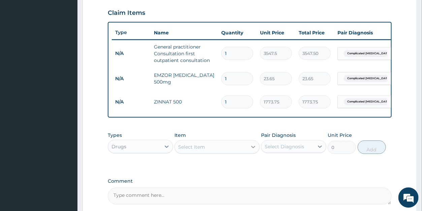
click at [252, 150] on icon at bounding box center [253, 147] width 7 height 7
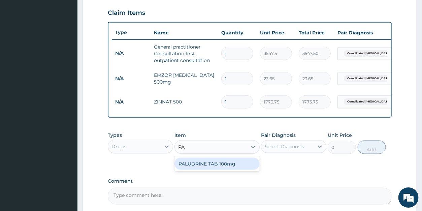
type input "P"
type input "ART"
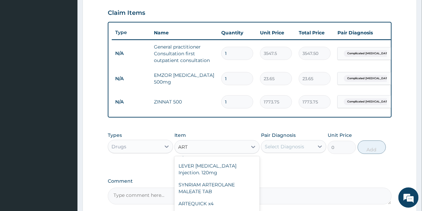
scroll to position [235, 0]
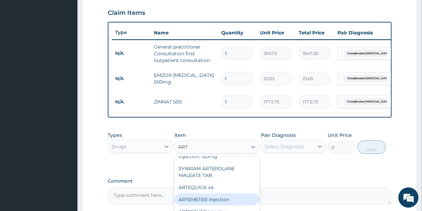
click at [222, 205] on div "ARTEMETER Injection" at bounding box center [217, 199] width 85 height 12
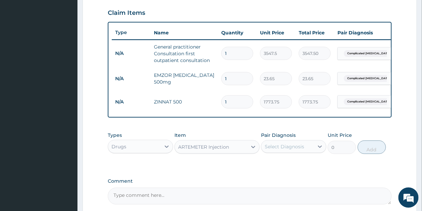
type input "946"
click at [291, 149] on div "Select Diagnosis" at bounding box center [284, 146] width 39 height 7
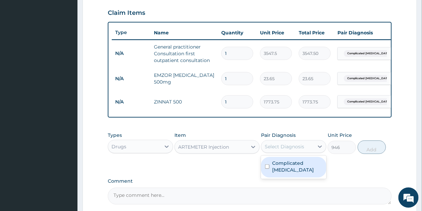
click at [291, 168] on label "Complicated malaria" at bounding box center [297, 166] width 50 height 13
checkbox input "true"
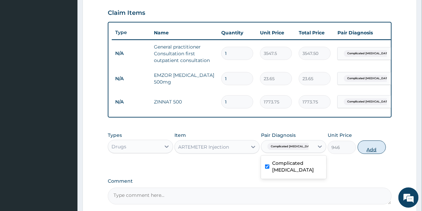
click at [373, 153] on button "Add" at bounding box center [372, 147] width 28 height 13
type input "0"
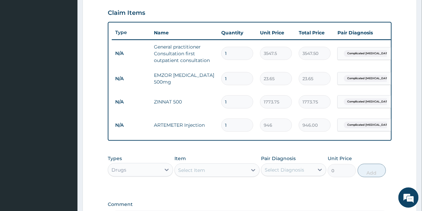
drag, startPoint x: 231, startPoint y: 125, endPoint x: 219, endPoint y: 125, distance: 11.5
click at [221, 125] on input "1" at bounding box center [237, 125] width 32 height 13
type input "6"
type input "5676.00"
type input "6"
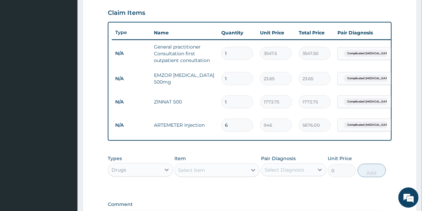
click at [228, 99] on input "1" at bounding box center [237, 101] width 32 height 13
type input "14"
type input "24832.50"
type input "14"
click at [227, 77] on input "1" at bounding box center [237, 78] width 32 height 13
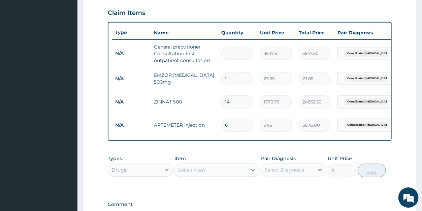
type input "18"
type input "425.70"
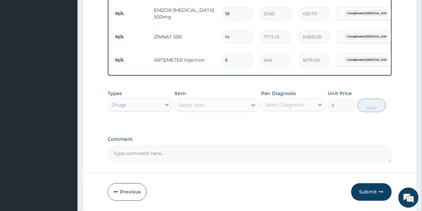
scroll to position [308, 0]
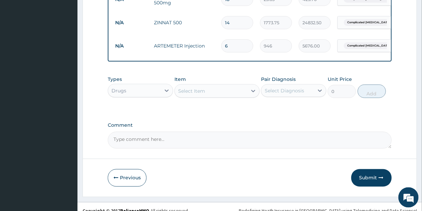
type input "18"
click at [220, 96] on div "Select Item" at bounding box center [211, 91] width 72 height 11
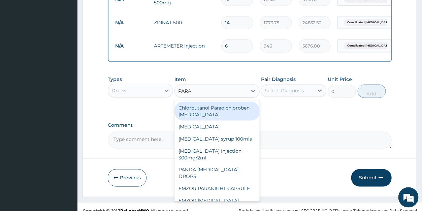
type input "PARAC"
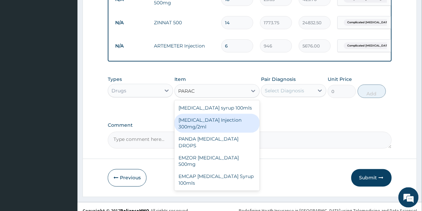
drag, startPoint x: 218, startPoint y: 128, endPoint x: 253, endPoint y: 106, distance: 40.9
click at [219, 128] on div "PARACETAMOL Injection 300mg/2ml" at bounding box center [217, 123] width 85 height 19
type input "260.15"
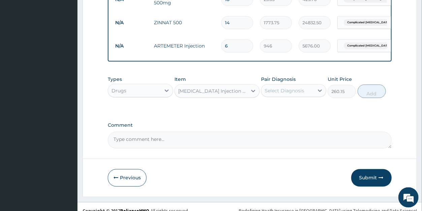
click at [278, 94] on div "Select Diagnosis" at bounding box center [284, 90] width 39 height 7
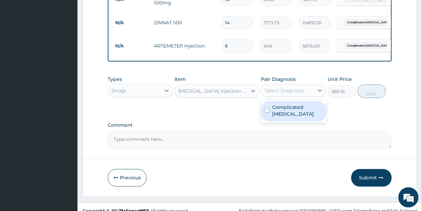
drag, startPoint x: 284, startPoint y: 114, endPoint x: 307, endPoint y: 112, distance: 23.3
click at [284, 114] on label "Complicated malaria" at bounding box center [297, 110] width 50 height 13
checkbox input "true"
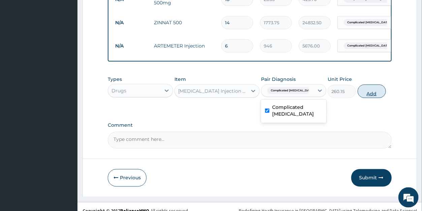
click at [367, 98] on button "Add" at bounding box center [372, 91] width 28 height 13
type input "0"
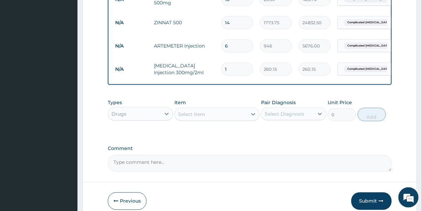
drag, startPoint x: 235, startPoint y: 70, endPoint x: 215, endPoint y: 70, distance: 19.9
click at [221, 70] on input "1" at bounding box center [237, 69] width 32 height 13
type input "6"
type input "1560.90"
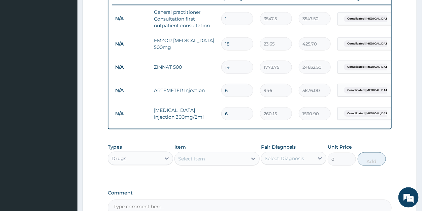
scroll to position [263, 0]
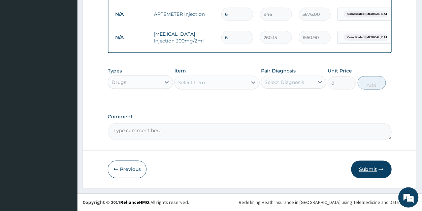
type input "6"
click at [368, 169] on button "Submit" at bounding box center [372, 170] width 40 height 18
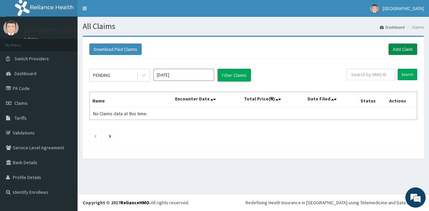
click at [404, 49] on link "Add Claim" at bounding box center [402, 48] width 29 height 11
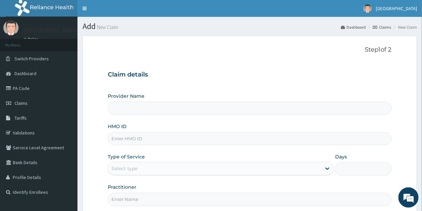
click at [139, 139] on input "HMO ID" at bounding box center [250, 138] width 284 height 13
type input "[GEOGRAPHIC_DATA]"
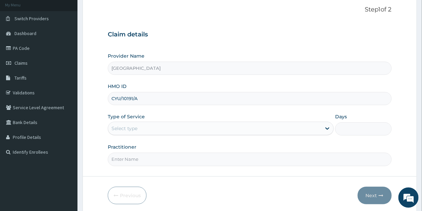
scroll to position [65, 0]
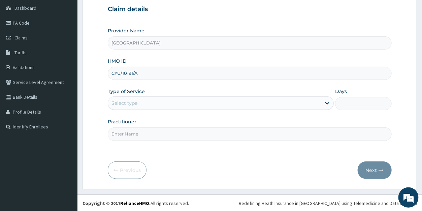
type input "CYU/10191/A"
click at [139, 106] on div "Select type" at bounding box center [214, 103] width 213 height 11
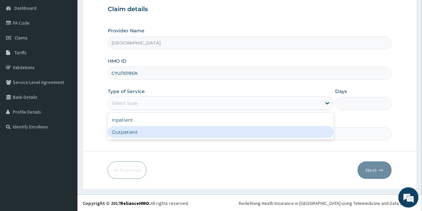
click at [137, 131] on div "Outpatient" at bounding box center [221, 132] width 226 height 12
type input "1"
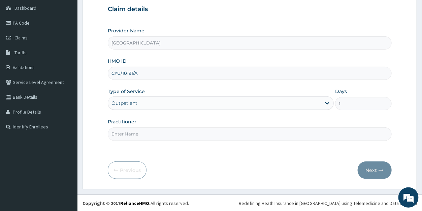
click at [143, 136] on input "Practitioner" at bounding box center [250, 133] width 284 height 13
type input "DR [PERSON_NAME]"
click at [370, 169] on button "Next" at bounding box center [375, 170] width 34 height 18
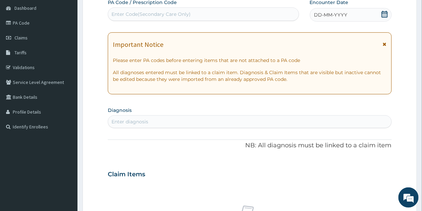
click at [152, 121] on div "Enter diagnosis" at bounding box center [249, 121] width 283 height 11
type input "PREGNA"
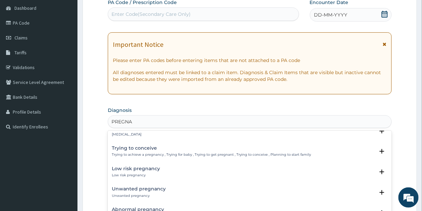
scroll to position [729, 0]
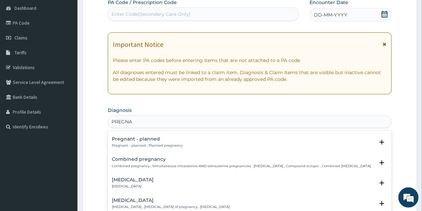
click at [158, 137] on div "Pregnant - planned Pregnant - planned , Planned pregnancy" at bounding box center [147, 142] width 71 height 12
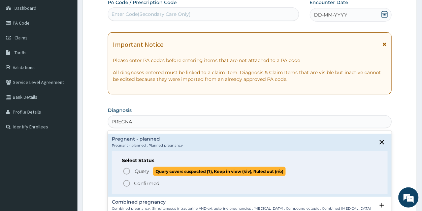
click at [142, 168] on span "Query" at bounding box center [142, 171] width 14 height 7
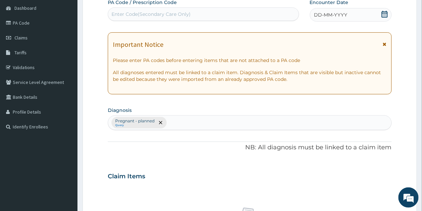
scroll to position [256, 0]
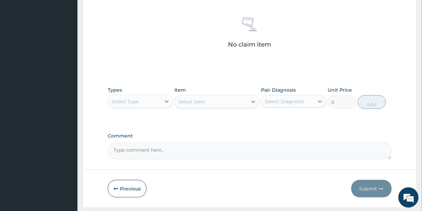
click at [143, 101] on div "Select Type" at bounding box center [134, 101] width 53 height 11
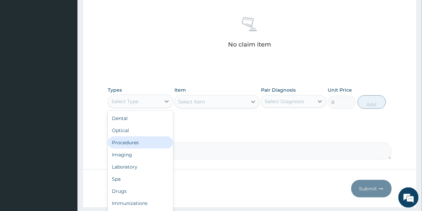
click at [139, 141] on div "Procedures" at bounding box center [140, 142] width 65 height 12
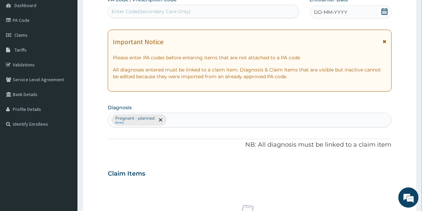
scroll to position [42, 0]
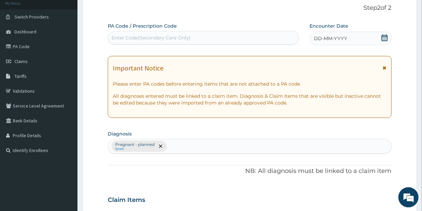
click at [386, 38] on icon at bounding box center [385, 37] width 6 height 7
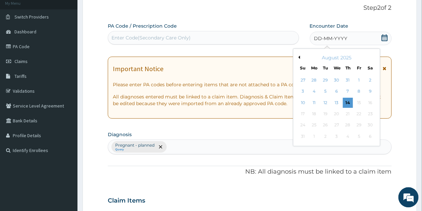
click at [299, 58] on button "Previous Month" at bounding box center [298, 57] width 3 height 3
click at [328, 114] on div "22" at bounding box center [326, 114] width 10 height 10
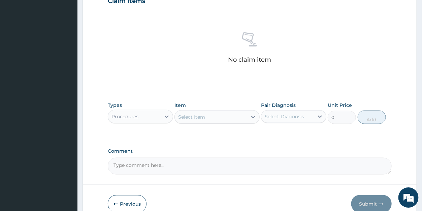
scroll to position [247, 0]
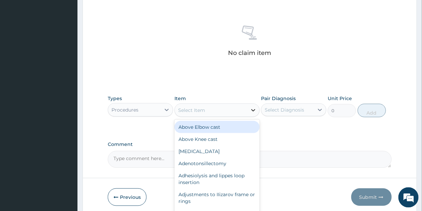
click at [253, 110] on icon at bounding box center [253, 110] width 4 height 2
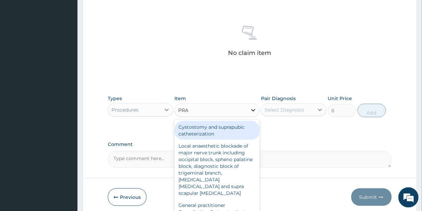
type input "PRAC"
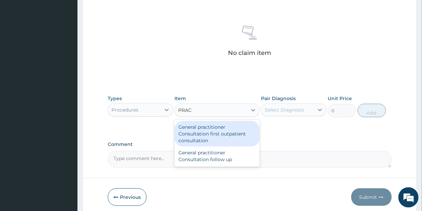
drag, startPoint x: 232, startPoint y: 138, endPoint x: 273, endPoint y: 122, distance: 44.5
click at [232, 138] on div "General practitioner Consultation first outpatient consultation" at bounding box center [217, 134] width 85 height 26
type input "3547.5"
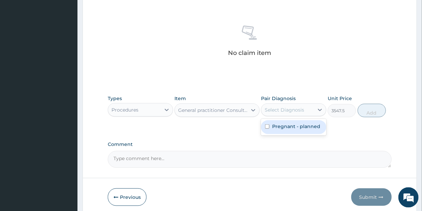
click at [281, 112] on div "Select Diagnosis" at bounding box center [284, 110] width 39 height 7
drag, startPoint x: 290, startPoint y: 125, endPoint x: 302, endPoint y: 122, distance: 12.7
click at [290, 125] on label "Pregnant - planned" at bounding box center [296, 126] width 48 height 7
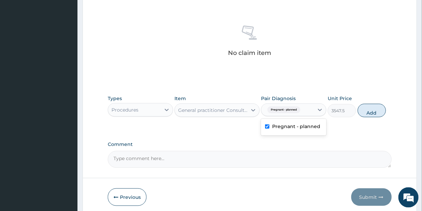
checkbox input "true"
click at [368, 108] on button "Add" at bounding box center [372, 110] width 28 height 13
type input "0"
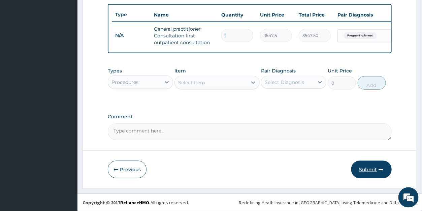
click at [370, 173] on button "Submit" at bounding box center [372, 170] width 40 height 18
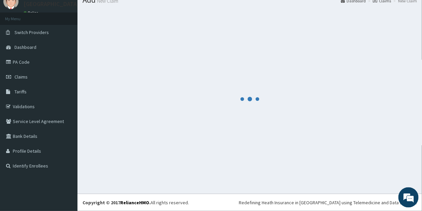
scroll to position [26, 0]
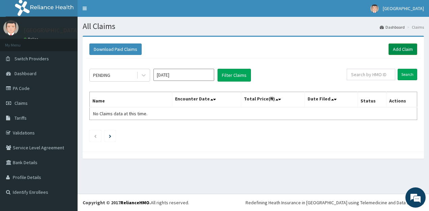
click at [402, 50] on link "Add Claim" at bounding box center [402, 48] width 29 height 11
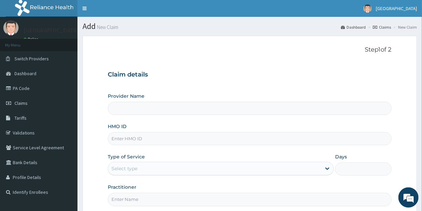
type input "Duro Soleye Hospital"
click at [134, 141] on input "HMO ID" at bounding box center [250, 138] width 284 height 13
click at [159, 141] on input "HMO ID" at bounding box center [250, 138] width 284 height 13
type input "CFQ/10022/A"
click at [143, 171] on div "Select type" at bounding box center [214, 168] width 213 height 11
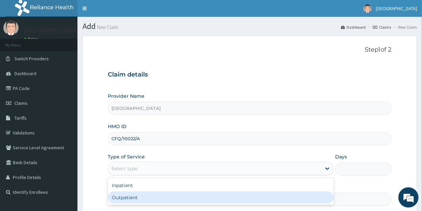
click at [139, 197] on div "Outpatient" at bounding box center [221, 197] width 226 height 12
type input "1"
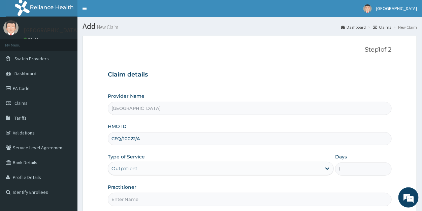
scroll to position [65, 0]
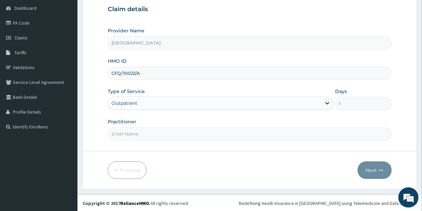
click at [135, 134] on input "Practitioner" at bounding box center [250, 133] width 284 height 13
type input "DR OREKOYA"
click at [369, 167] on button "Next" at bounding box center [375, 170] width 34 height 18
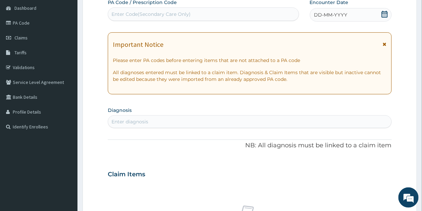
click at [385, 13] on icon at bounding box center [385, 14] width 6 height 7
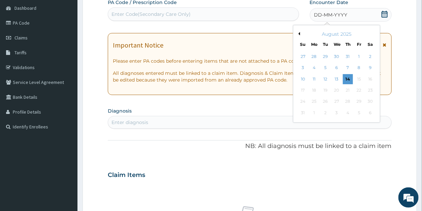
click at [300, 34] on button "Previous Month" at bounding box center [298, 33] width 3 height 3
click at [351, 58] on div "3" at bounding box center [348, 57] width 10 height 10
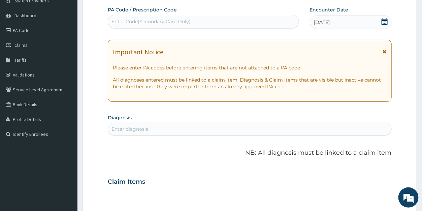
scroll to position [55, 0]
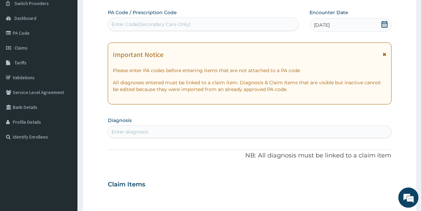
click at [160, 23] on div "Enter Code(Secondary Care Only)" at bounding box center [151, 24] width 79 height 7
paste input "PA/235F51"
type input "PA/235F51"
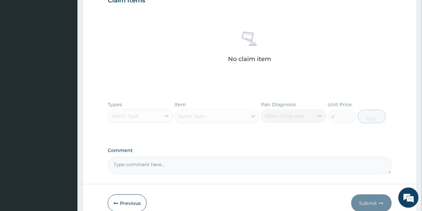
scroll to position [278, 0]
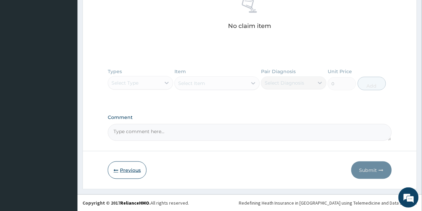
click at [119, 168] on button "Previous" at bounding box center [127, 170] width 39 height 18
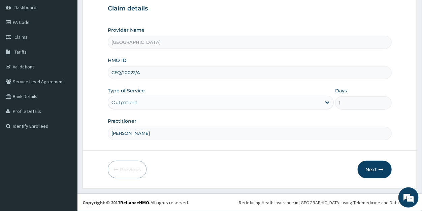
scroll to position [65, 0]
click at [115, 73] on input "CFQ/10022/A" at bounding box center [250, 73] width 284 height 13
type input "gfq/10022/a"
click at [374, 168] on button "Next" at bounding box center [375, 170] width 34 height 18
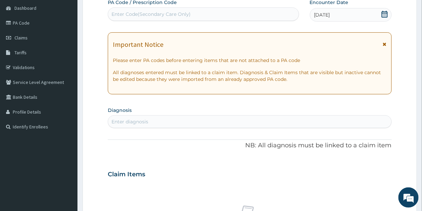
click at [148, 13] on div "Enter Code(Secondary Care Only)" at bounding box center [151, 14] width 79 height 7
paste input "PA/235F51"
type input "PA/235F51"
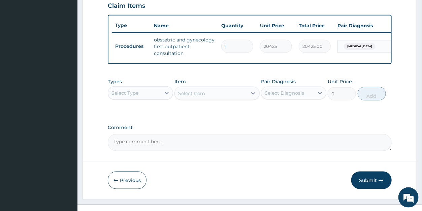
scroll to position [252, 0]
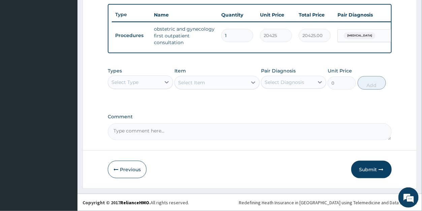
click at [140, 84] on div "Select Type" at bounding box center [134, 82] width 53 height 11
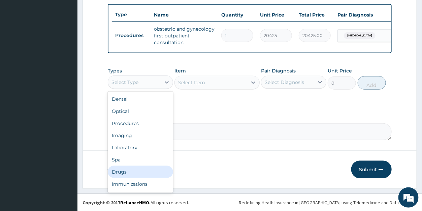
click at [124, 172] on div "Drugs" at bounding box center [140, 172] width 65 height 12
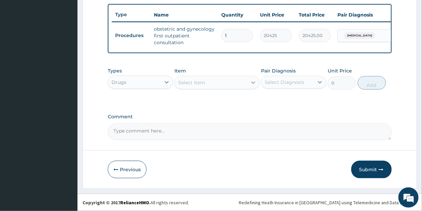
click at [253, 85] on icon at bounding box center [253, 82] width 7 height 7
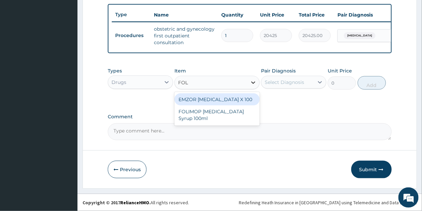
type input "FOLI"
click at [241, 99] on div "EMZOR FOLIC ACID X 100" at bounding box center [217, 99] width 85 height 12
type input "23.65"
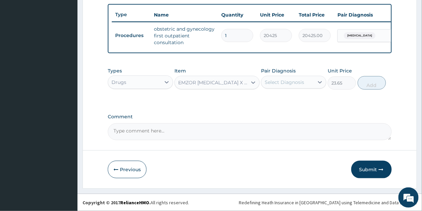
click at [291, 82] on div "Select Diagnosis" at bounding box center [284, 82] width 39 height 7
click at [292, 102] on label "Recurrent miscarriage" at bounding box center [293, 98] width 42 height 7
checkbox input "true"
click at [369, 86] on button "Add" at bounding box center [372, 82] width 28 height 13
type input "0"
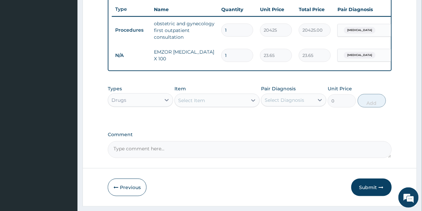
drag, startPoint x: 229, startPoint y: 56, endPoint x: 221, endPoint y: 55, distance: 7.9
click at [221, 55] on input "1" at bounding box center [237, 55] width 32 height 13
type input "9"
type input "212.85"
type input "90"
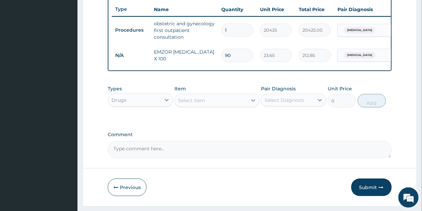
type input "2128.50"
type input "90"
click at [370, 193] on button "Submit" at bounding box center [372, 188] width 40 height 18
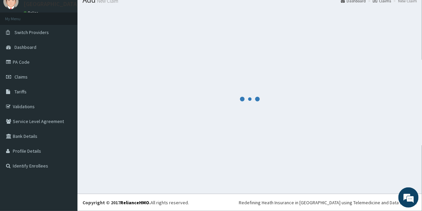
scroll to position [26, 0]
